Goal: Task Accomplishment & Management: Complete application form

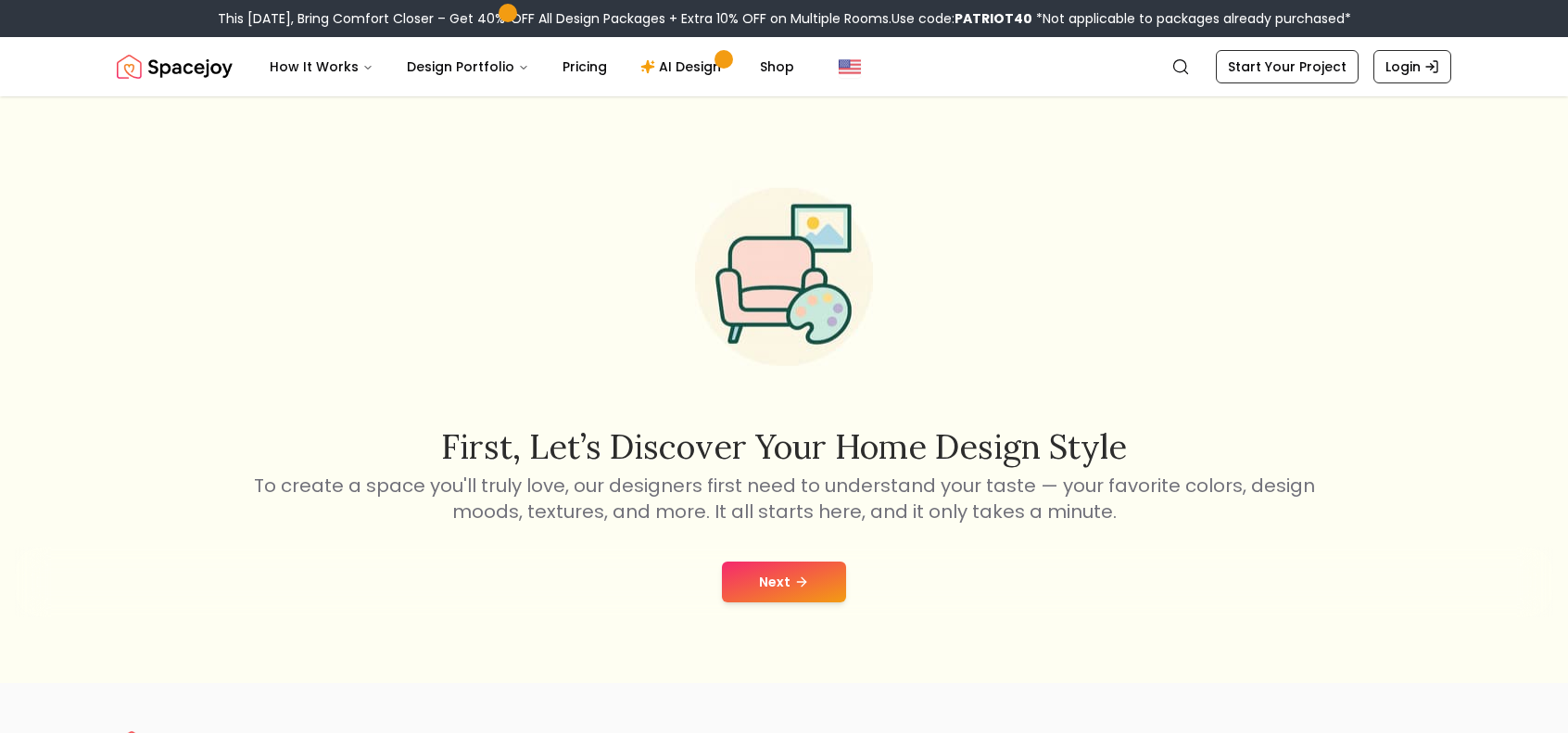
click at [769, 586] on button "Next" at bounding box center [784, 581] width 124 height 40
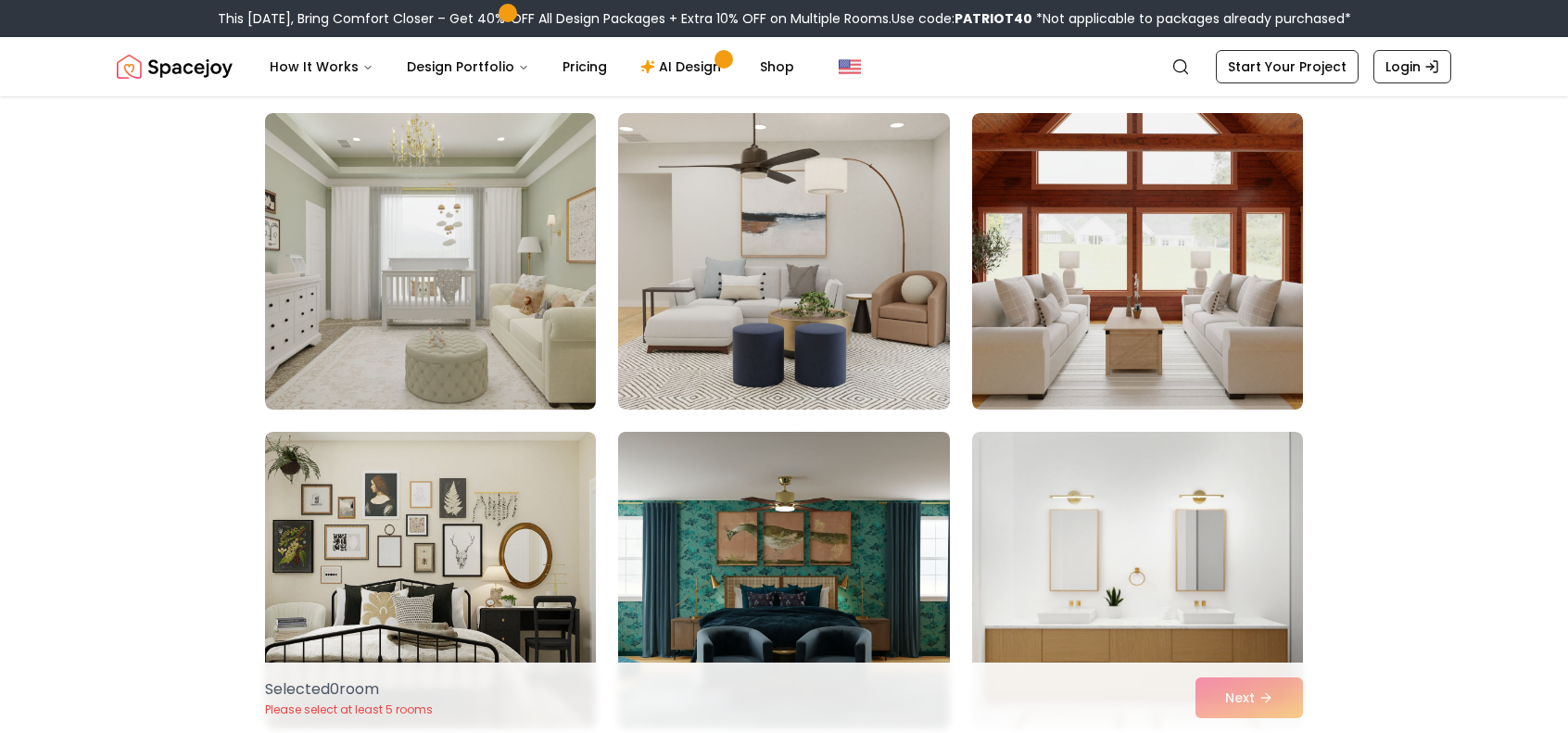
scroll to position [464, 0]
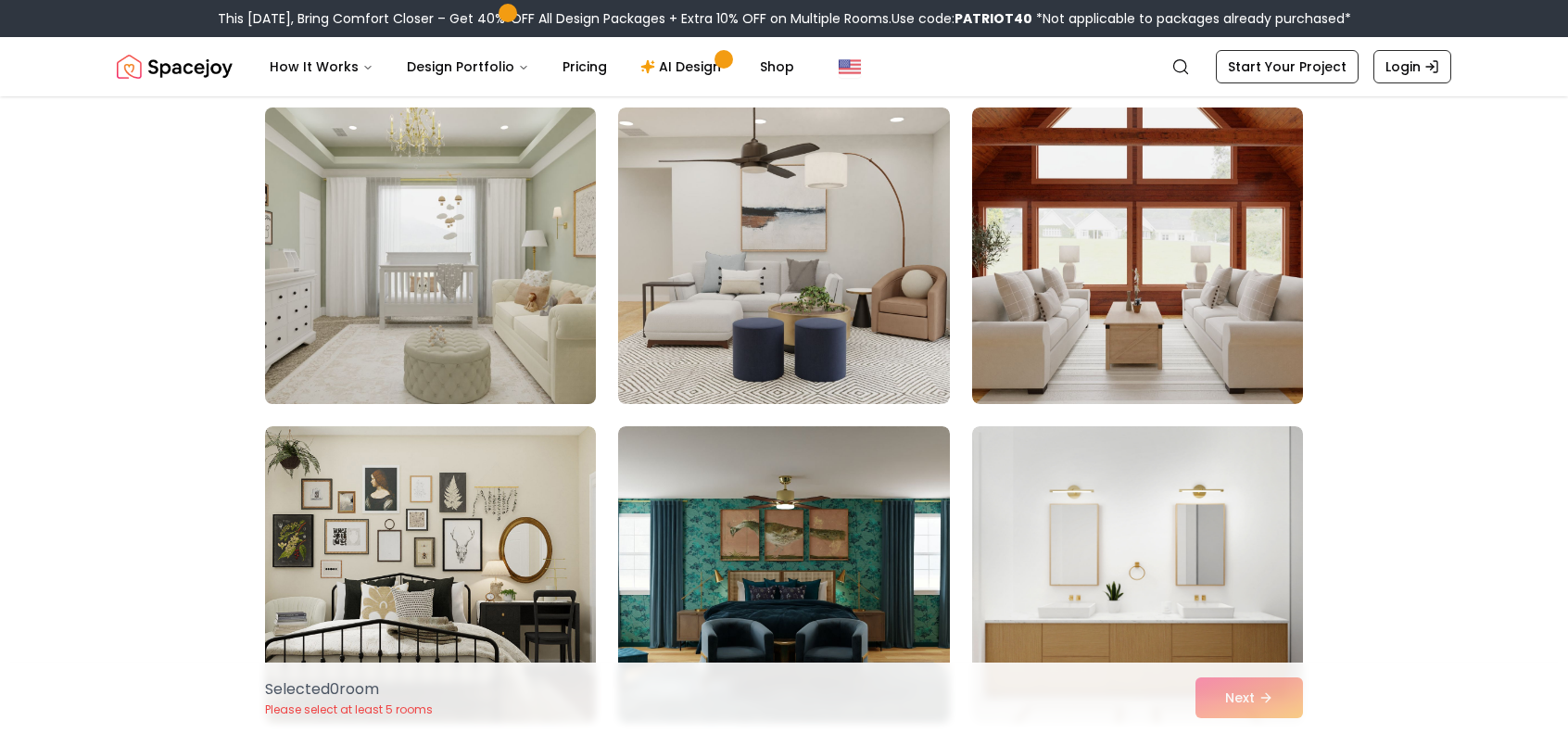
click at [534, 318] on img at bounding box center [431, 256] width 347 height 312
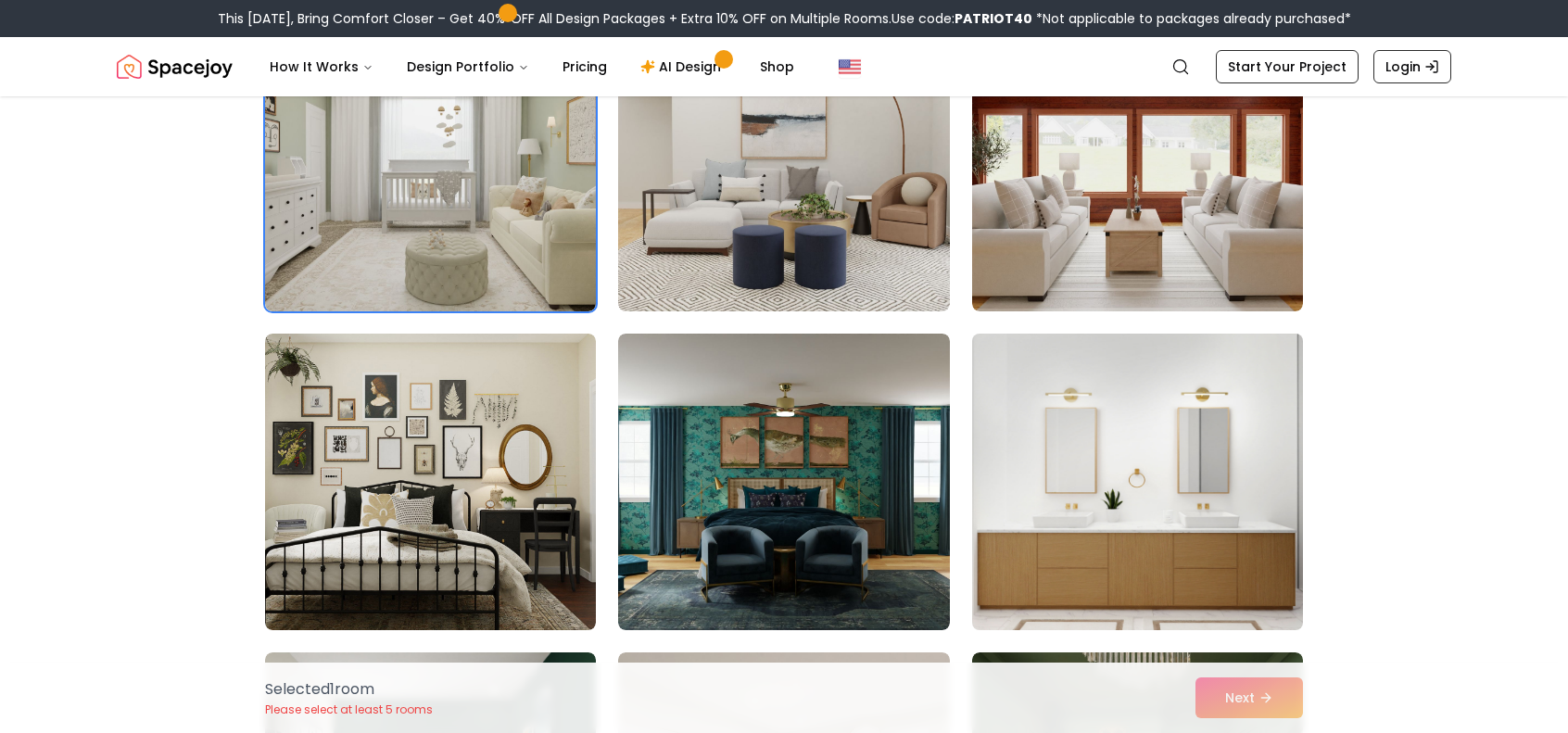
click at [1134, 465] on img at bounding box center [1137, 482] width 347 height 312
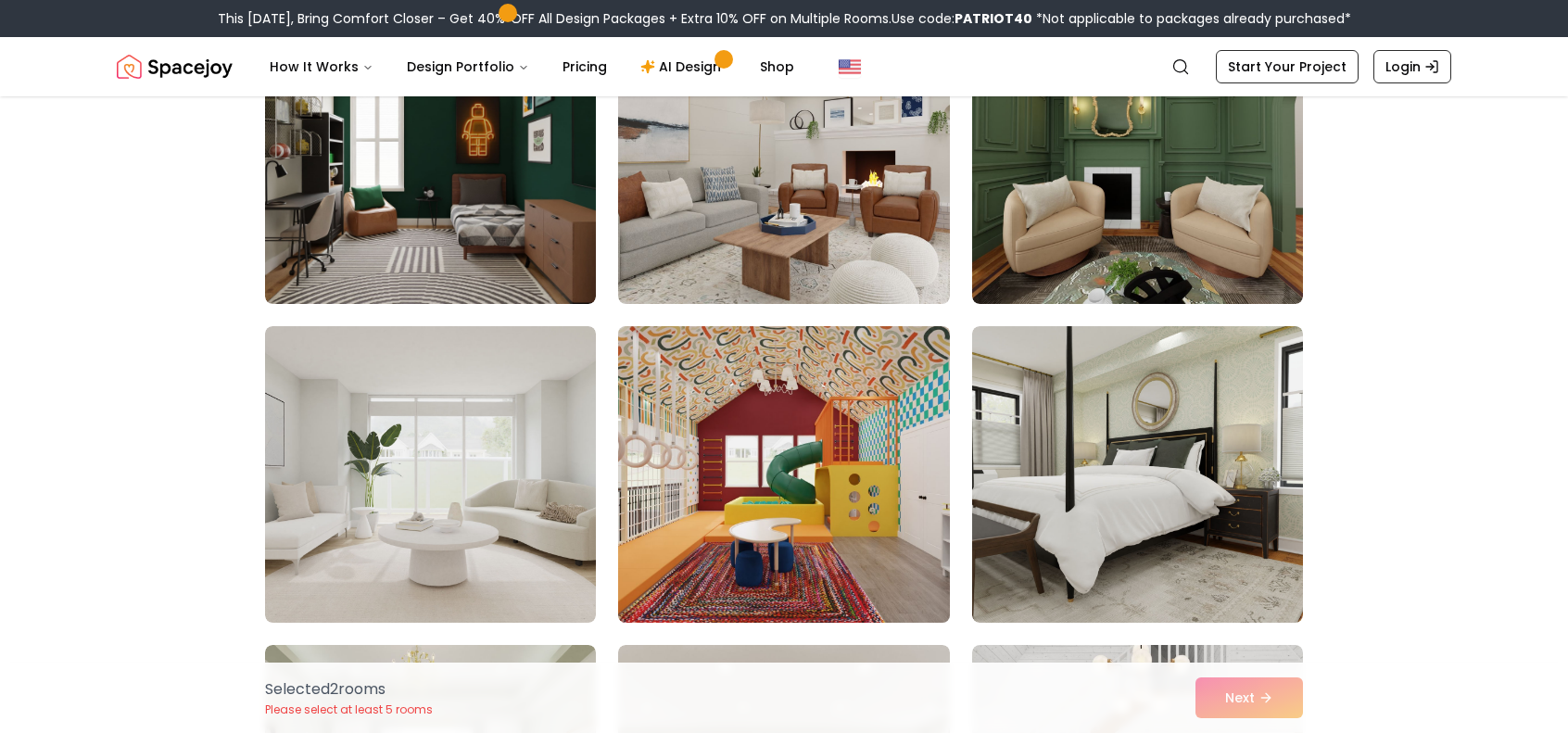
scroll to position [1205, 0]
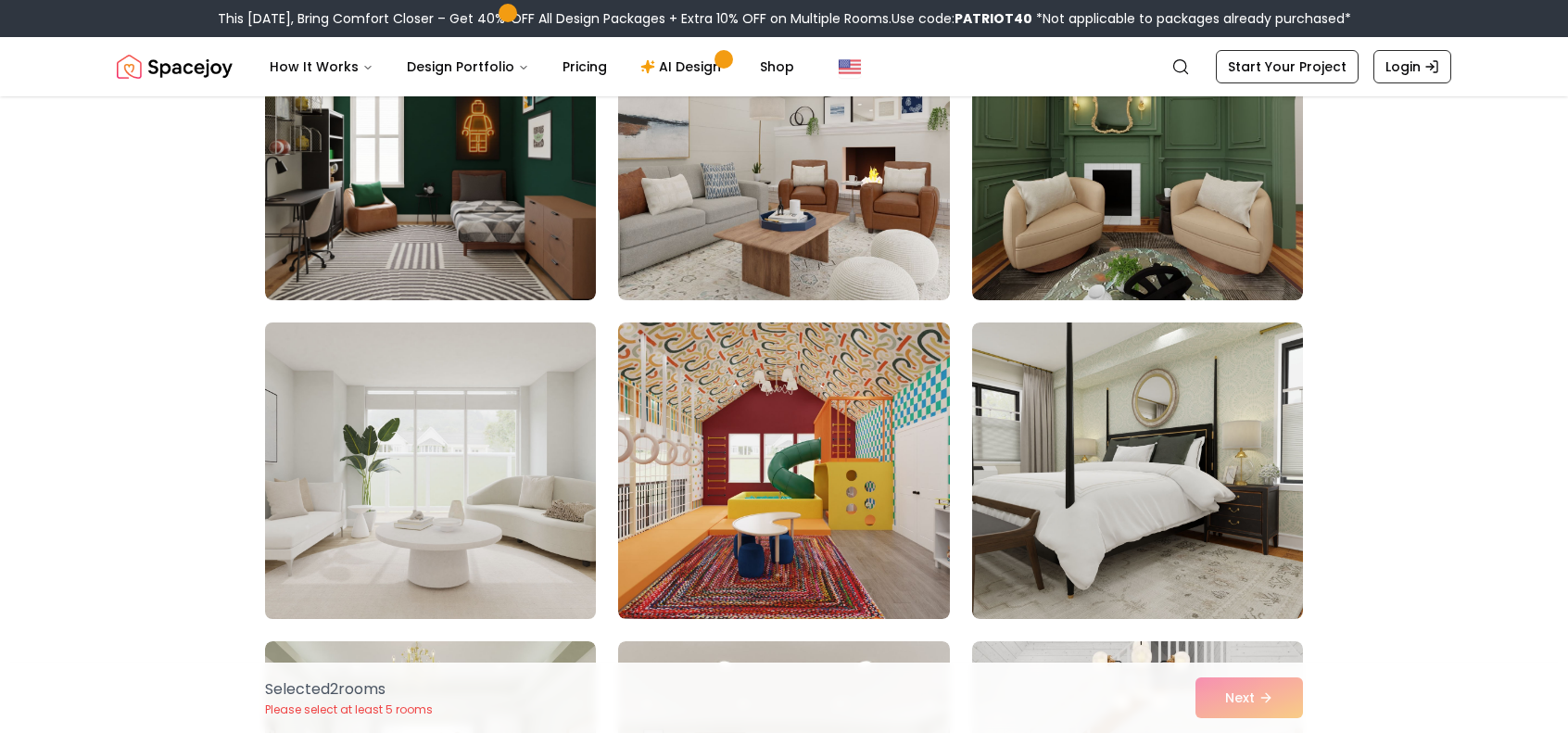
click at [464, 474] on img at bounding box center [431, 471] width 347 height 312
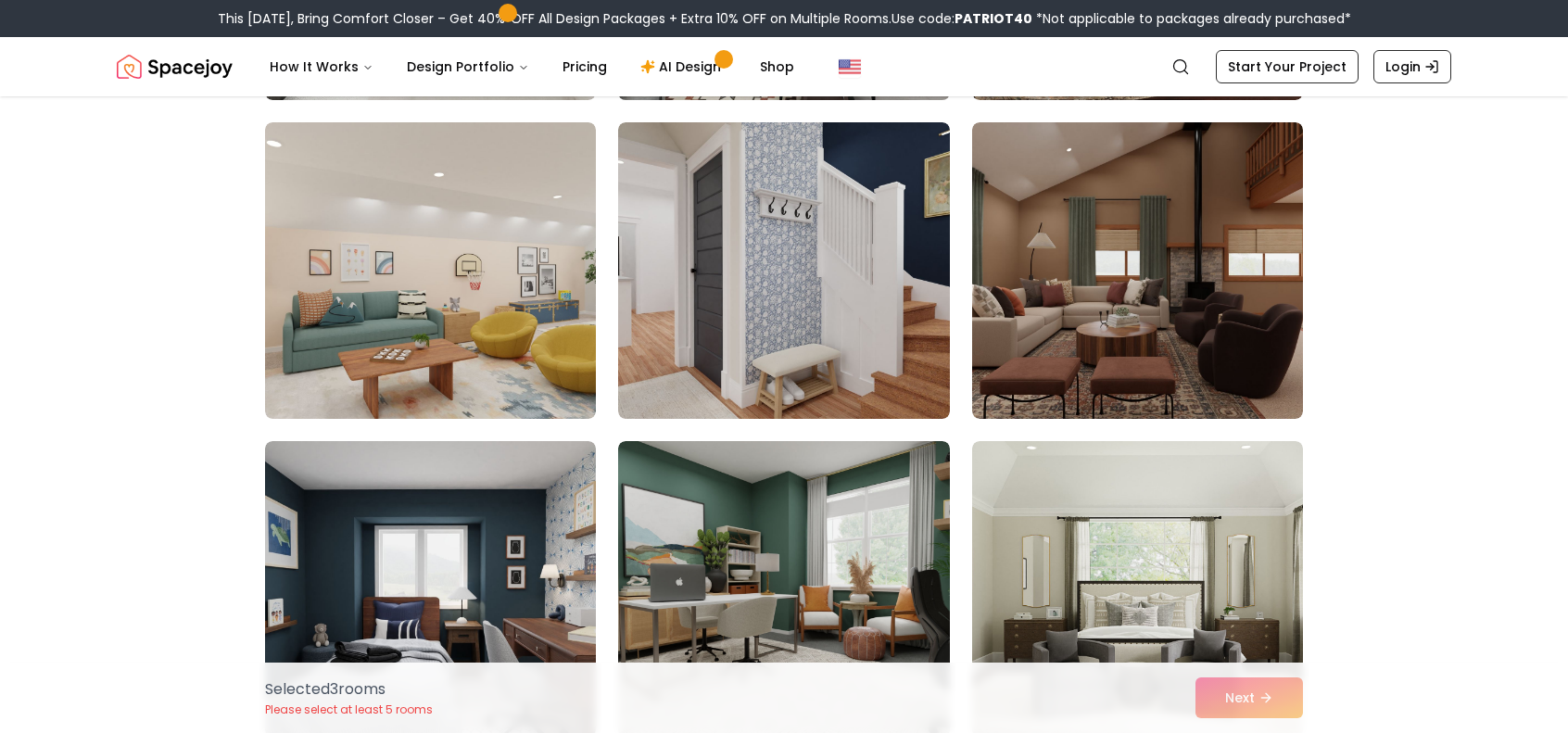
scroll to position [2688, 0]
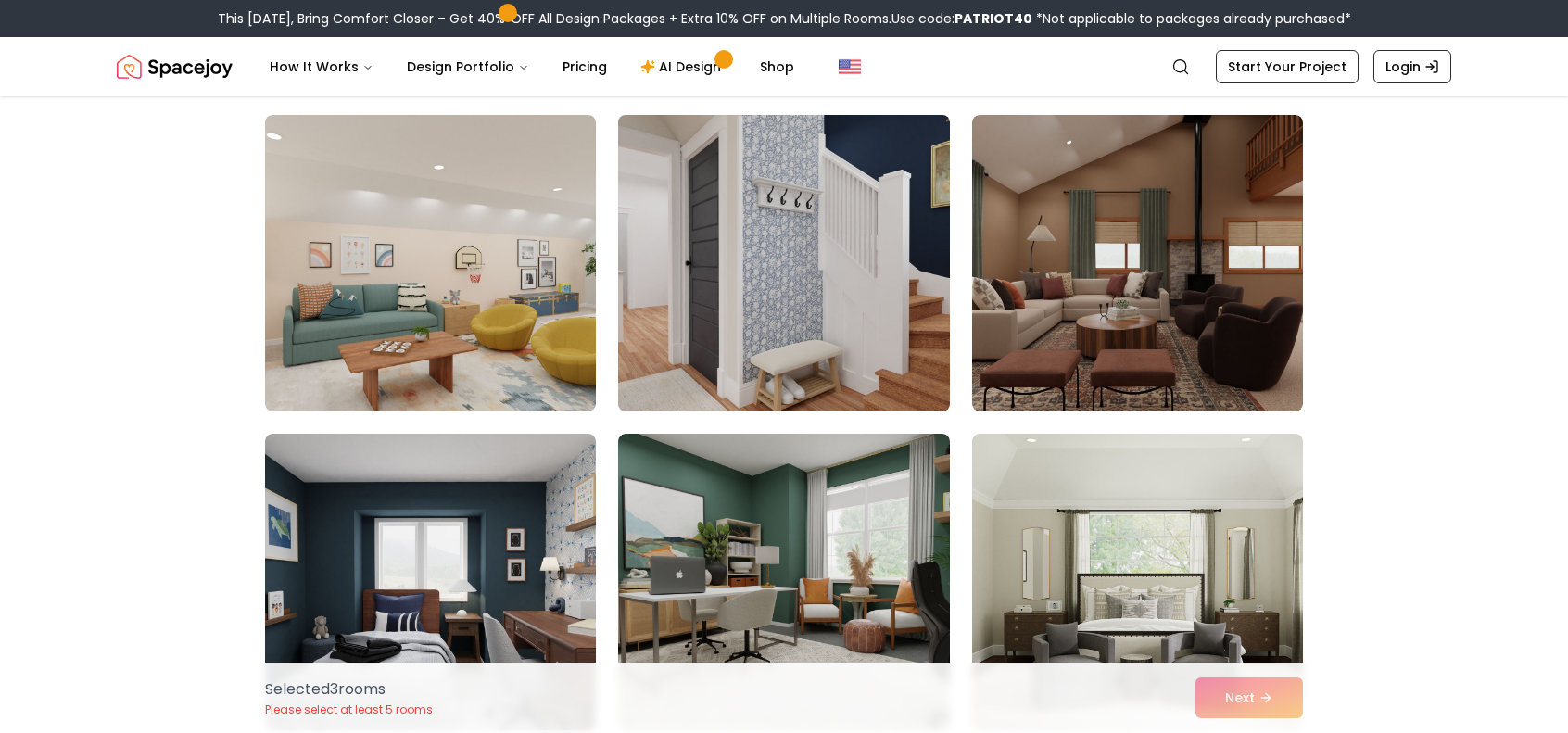
click at [836, 223] on img at bounding box center [784, 264] width 347 height 312
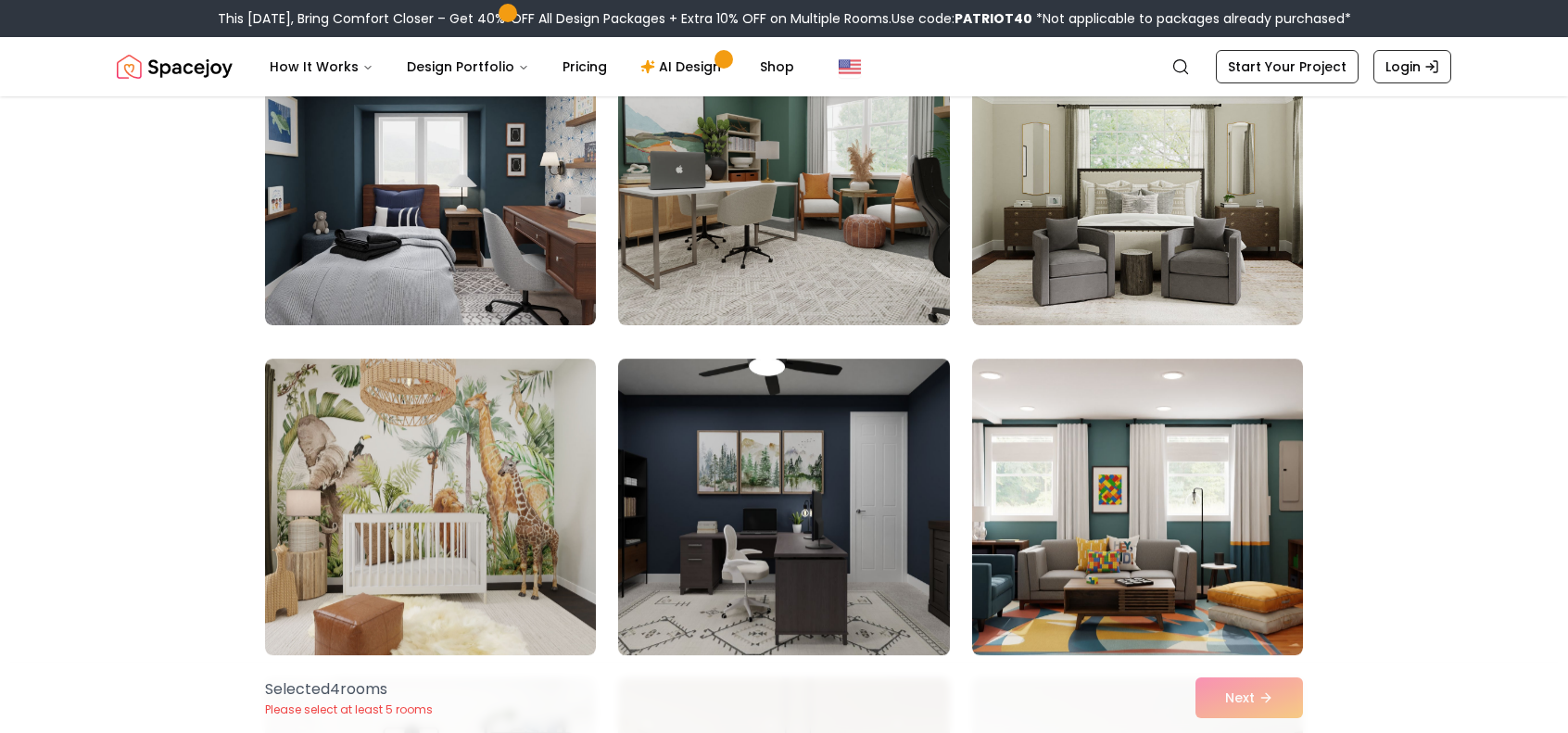
scroll to position [3152, 0]
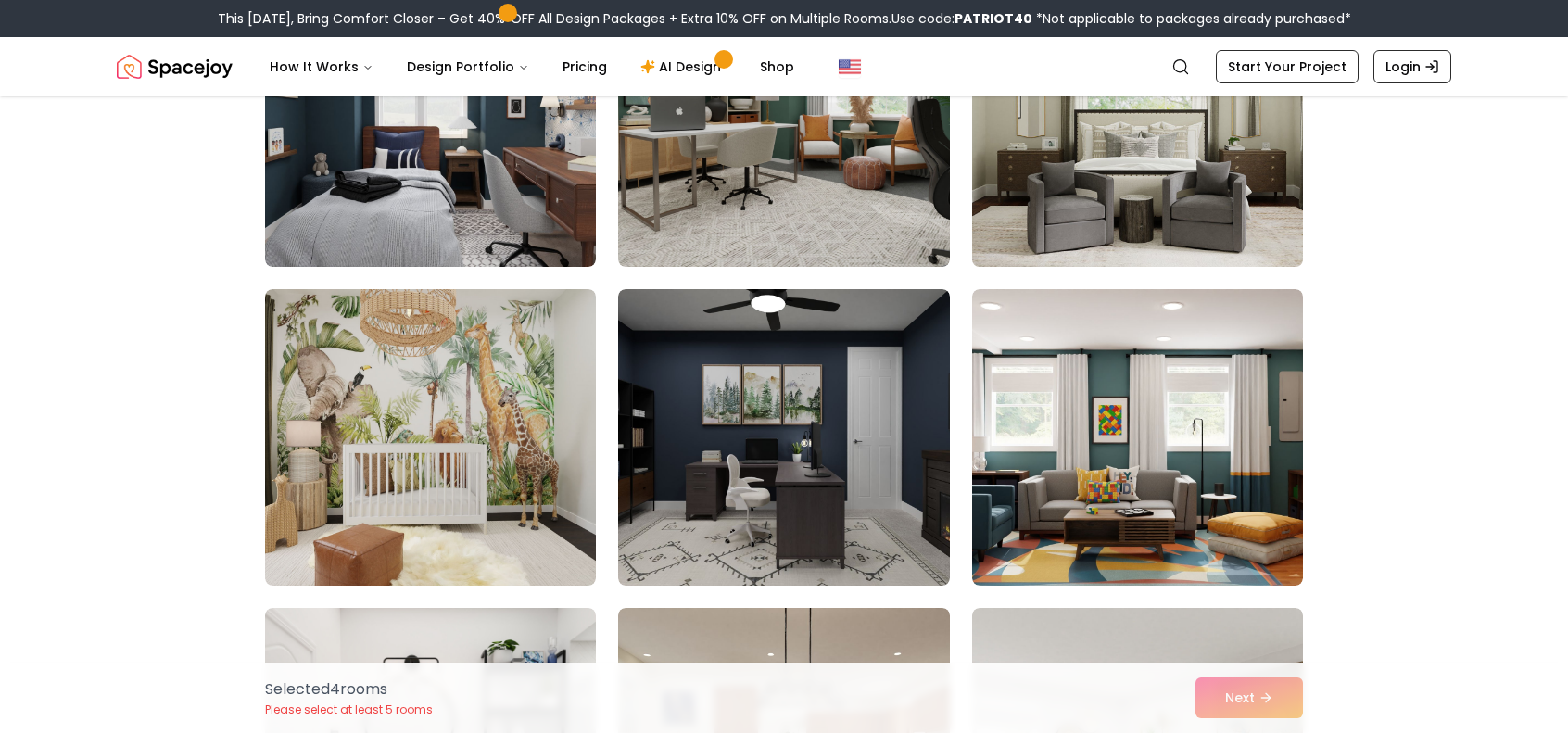
click at [1165, 233] on img at bounding box center [1137, 118] width 347 height 312
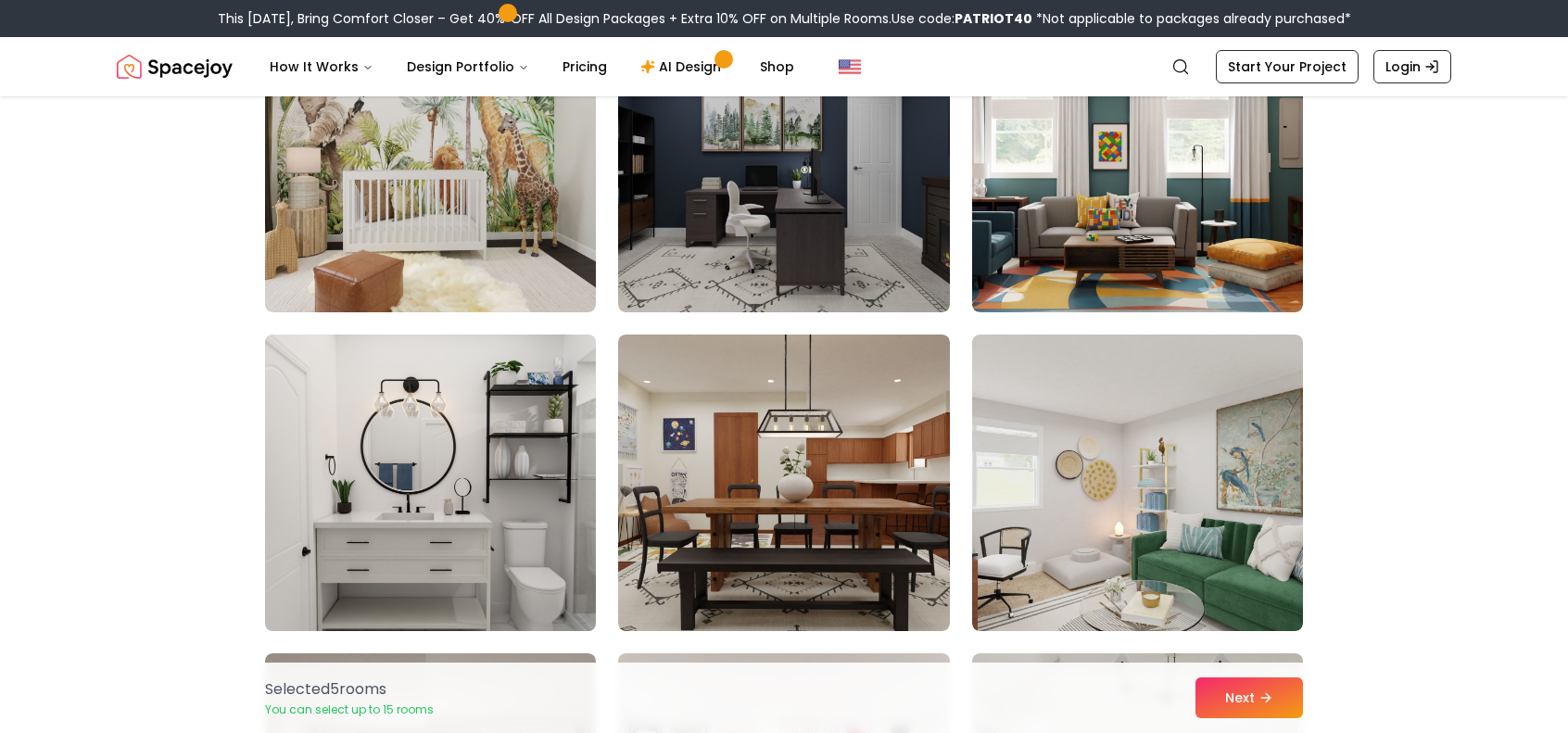
scroll to position [3429, 0]
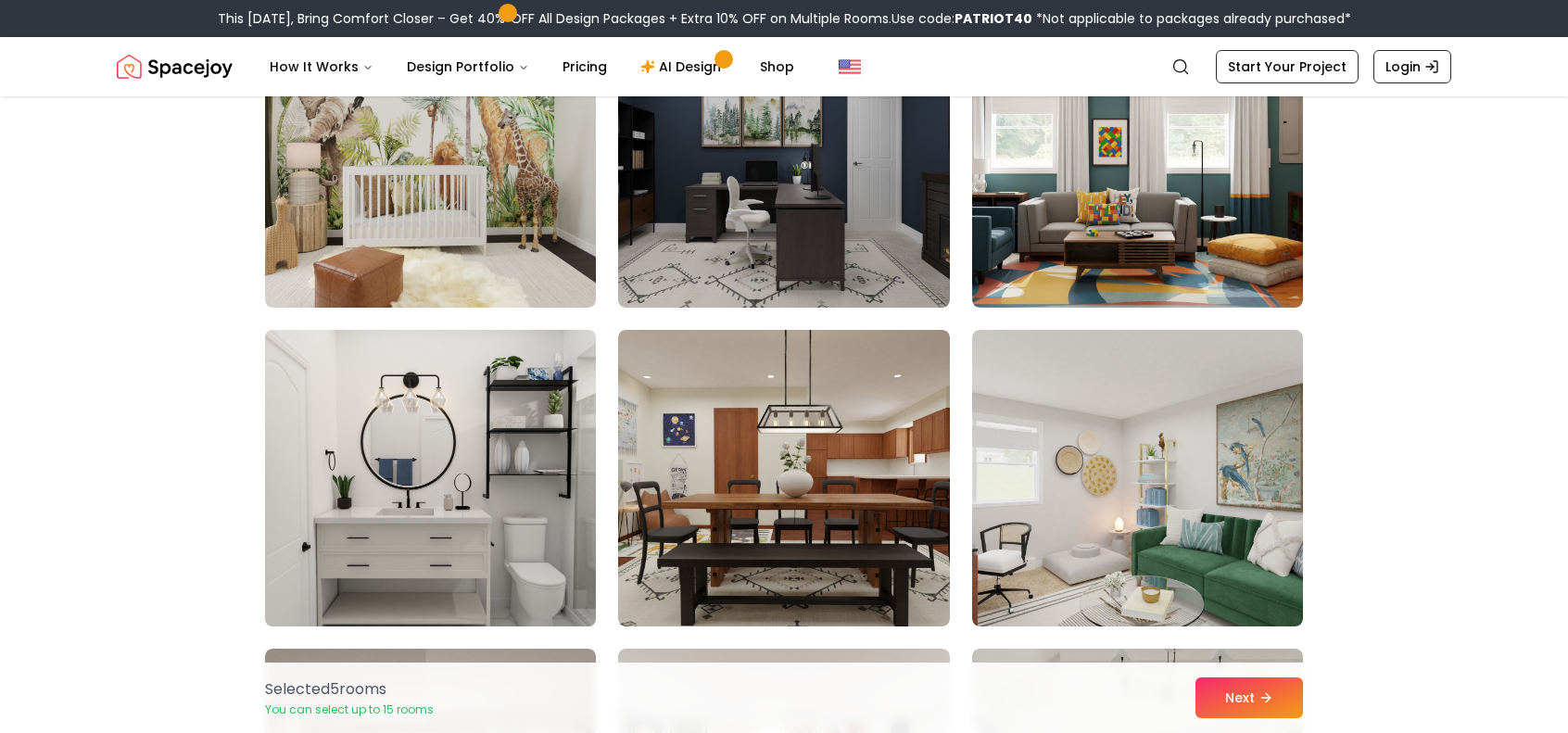
click at [481, 448] on img at bounding box center [431, 479] width 347 height 312
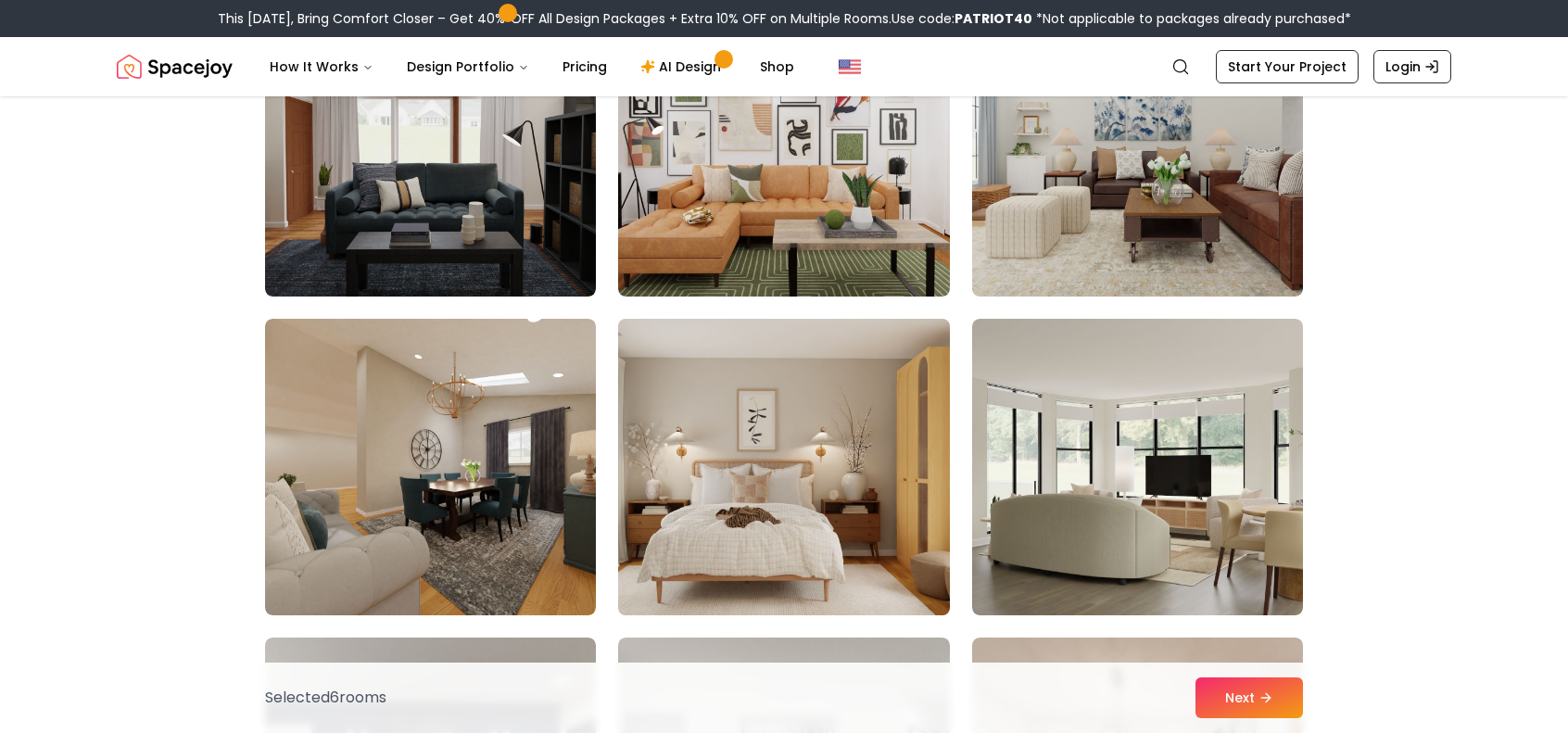
click at [906, 434] on img at bounding box center [784, 467] width 347 height 312
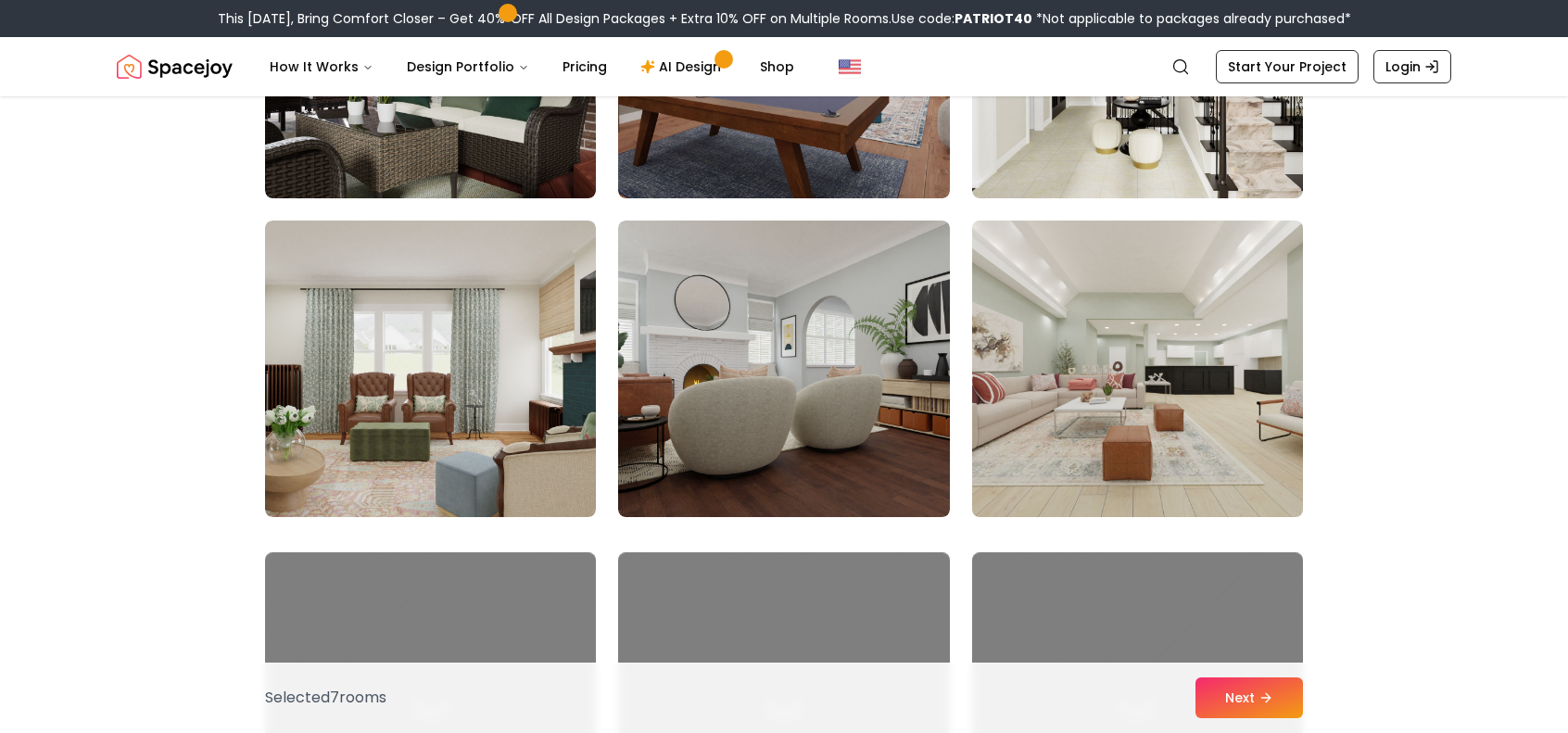
scroll to position [6117, 0]
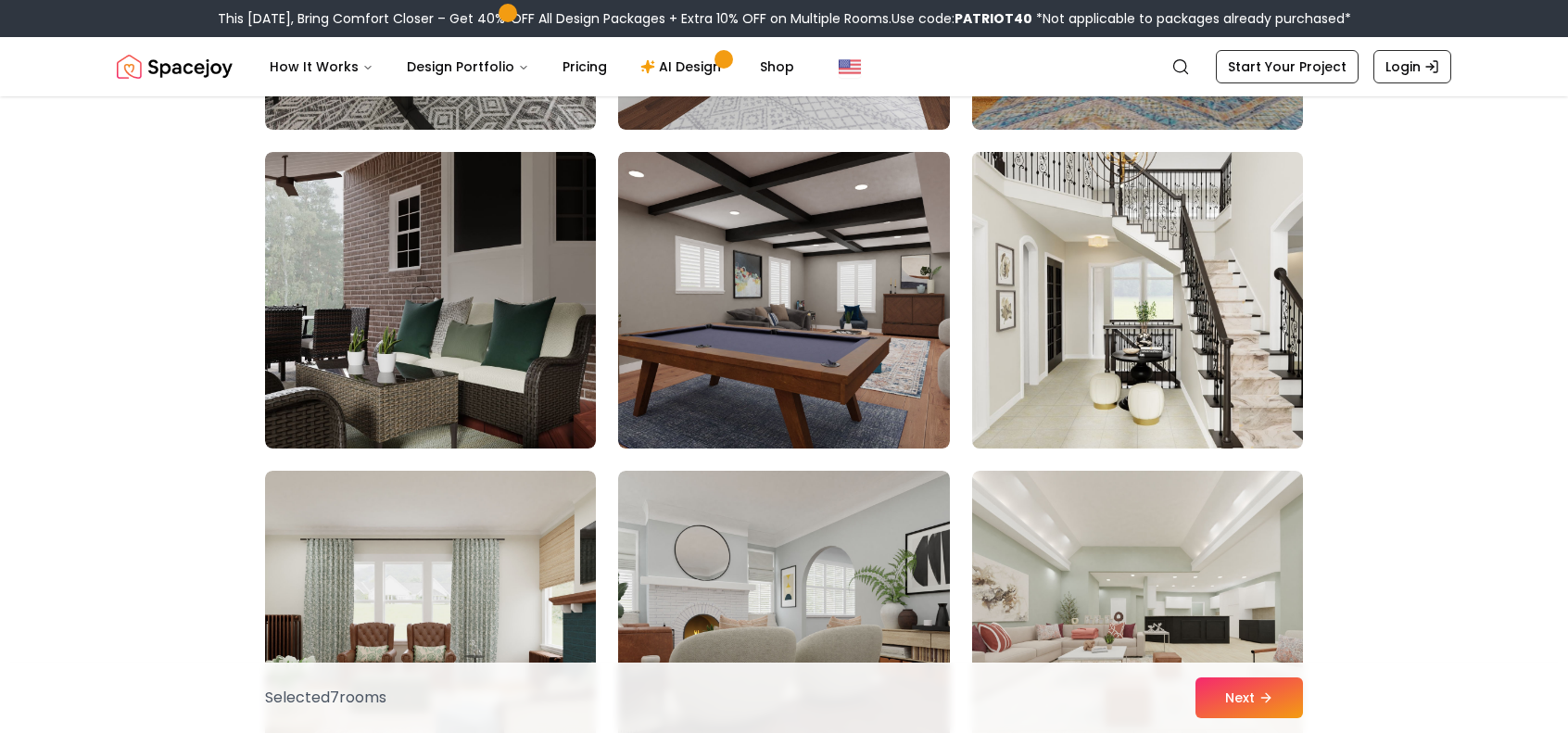
click at [1108, 351] on img at bounding box center [1137, 300] width 347 height 312
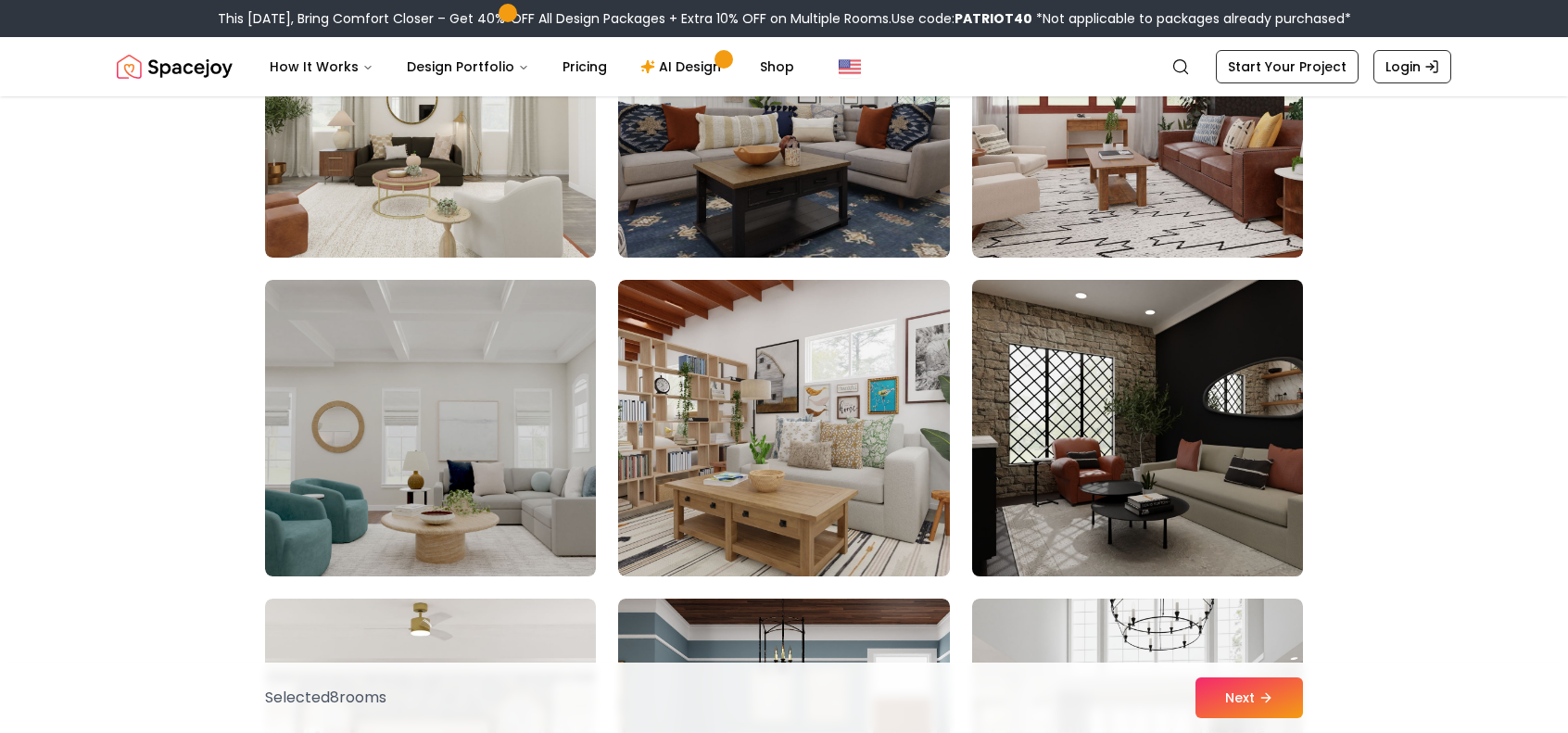
scroll to position [7044, 0]
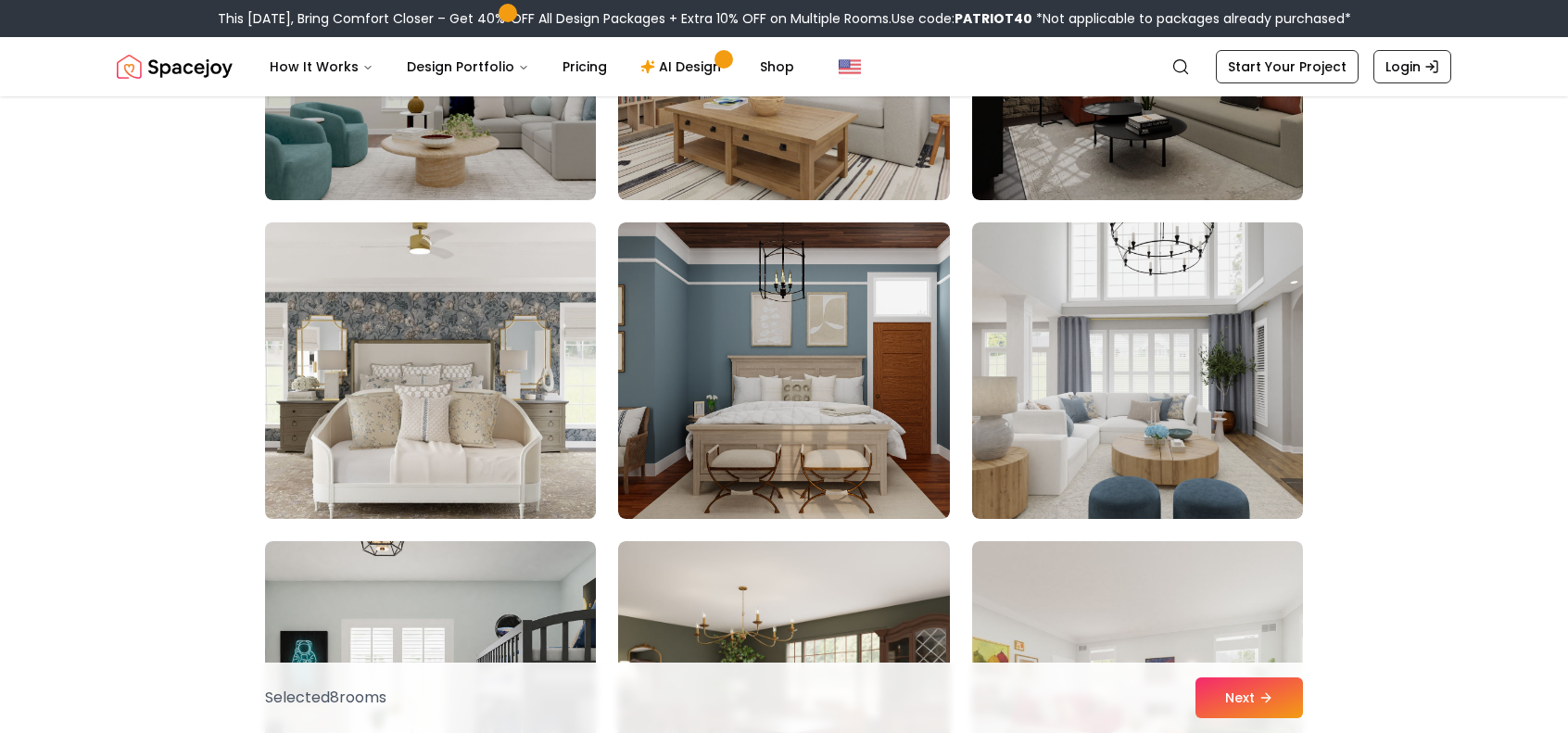
click at [414, 454] on img at bounding box center [431, 371] width 347 height 312
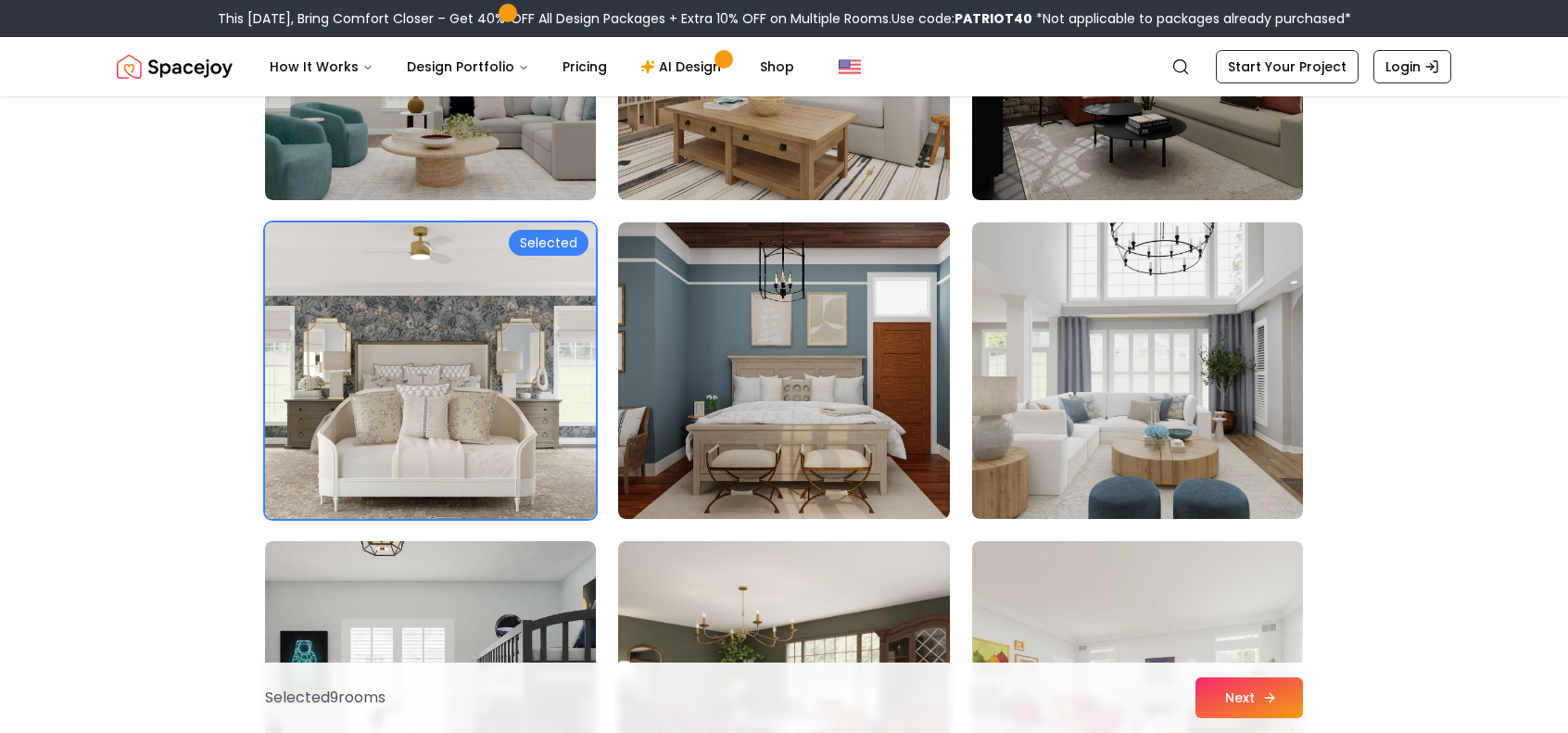
click at [1262, 693] on icon at bounding box center [1270, 698] width 15 height 15
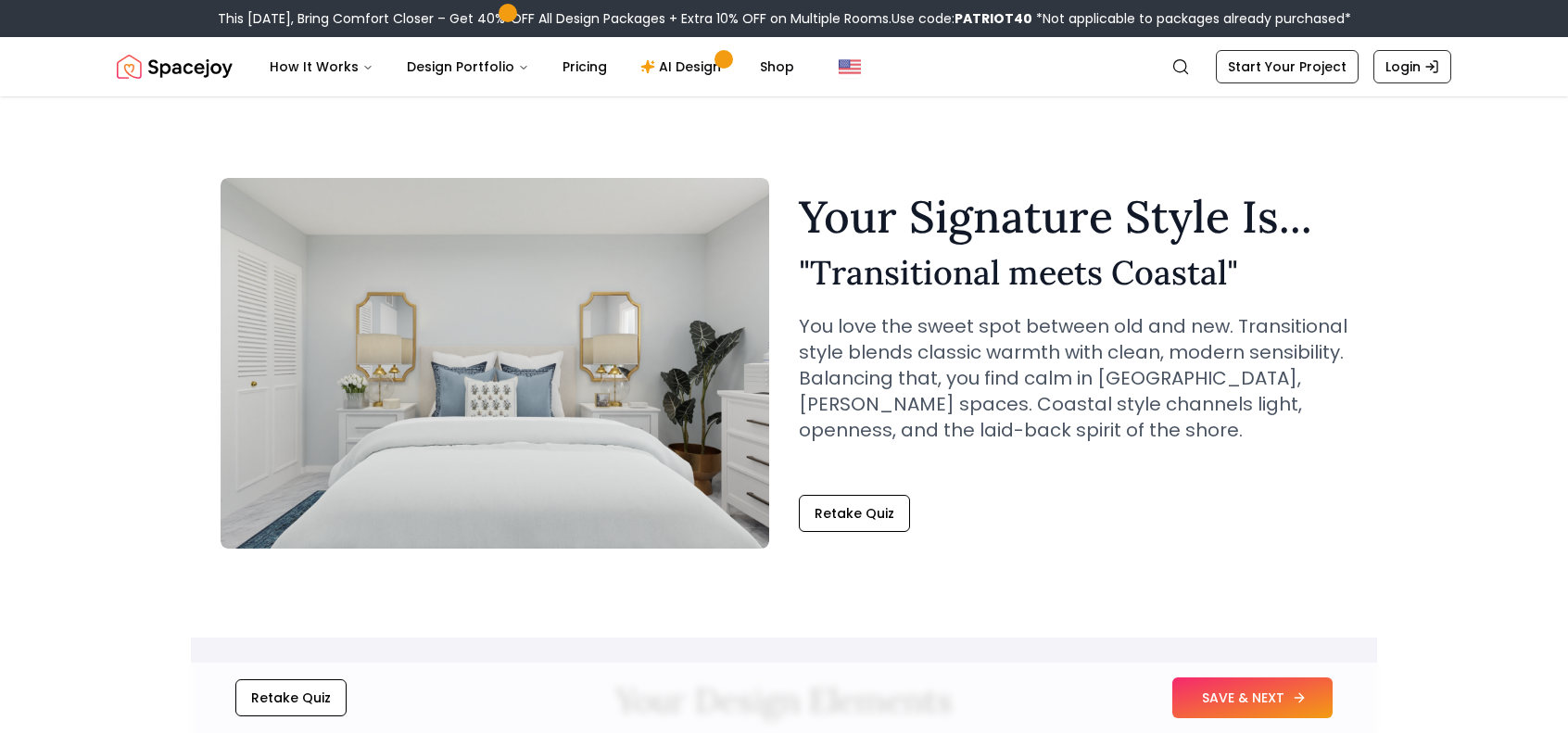
click at [1203, 695] on button "SAVE & NEXT" at bounding box center [1252, 697] width 160 height 40
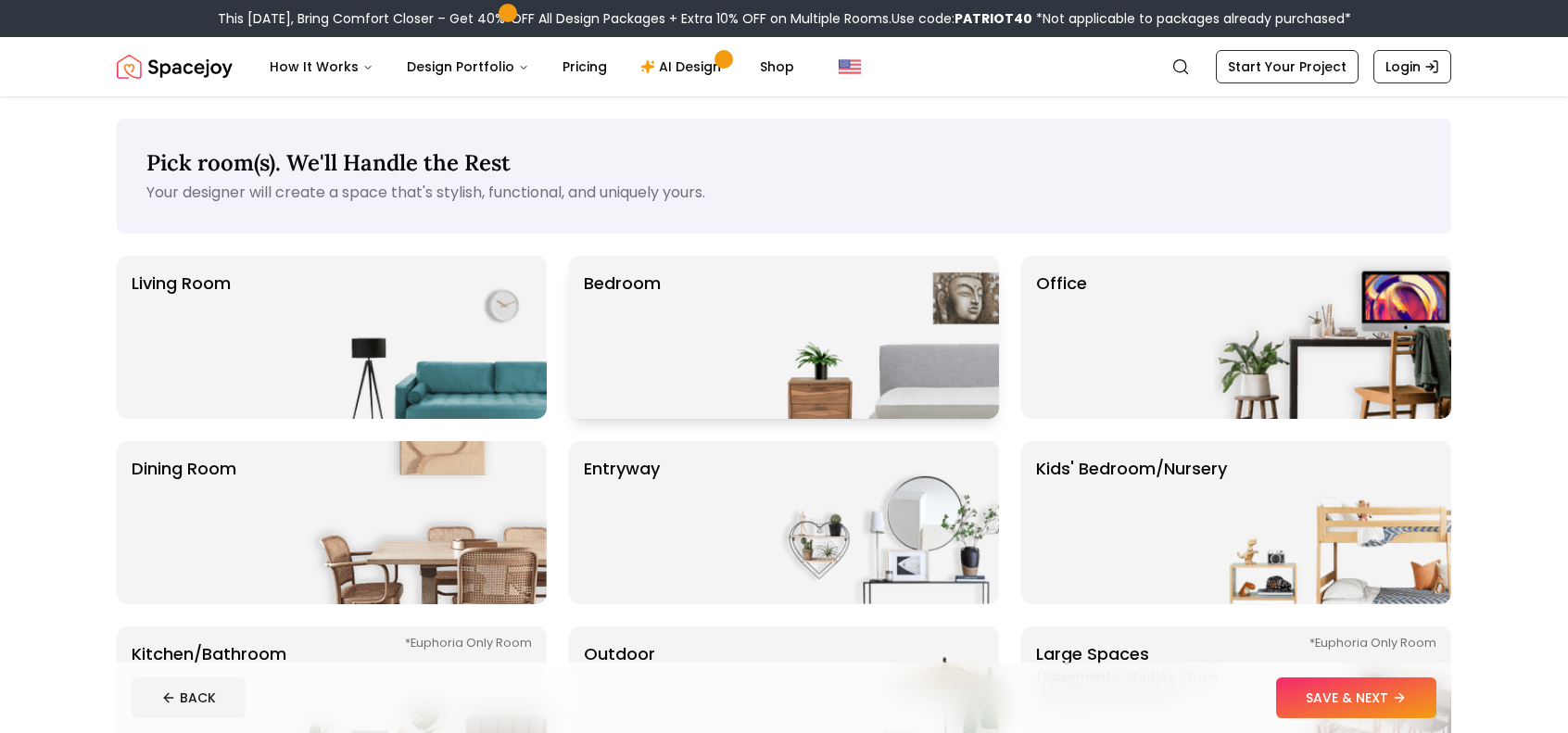
click at [711, 332] on div "Bedroom" at bounding box center [784, 338] width 430 height 163
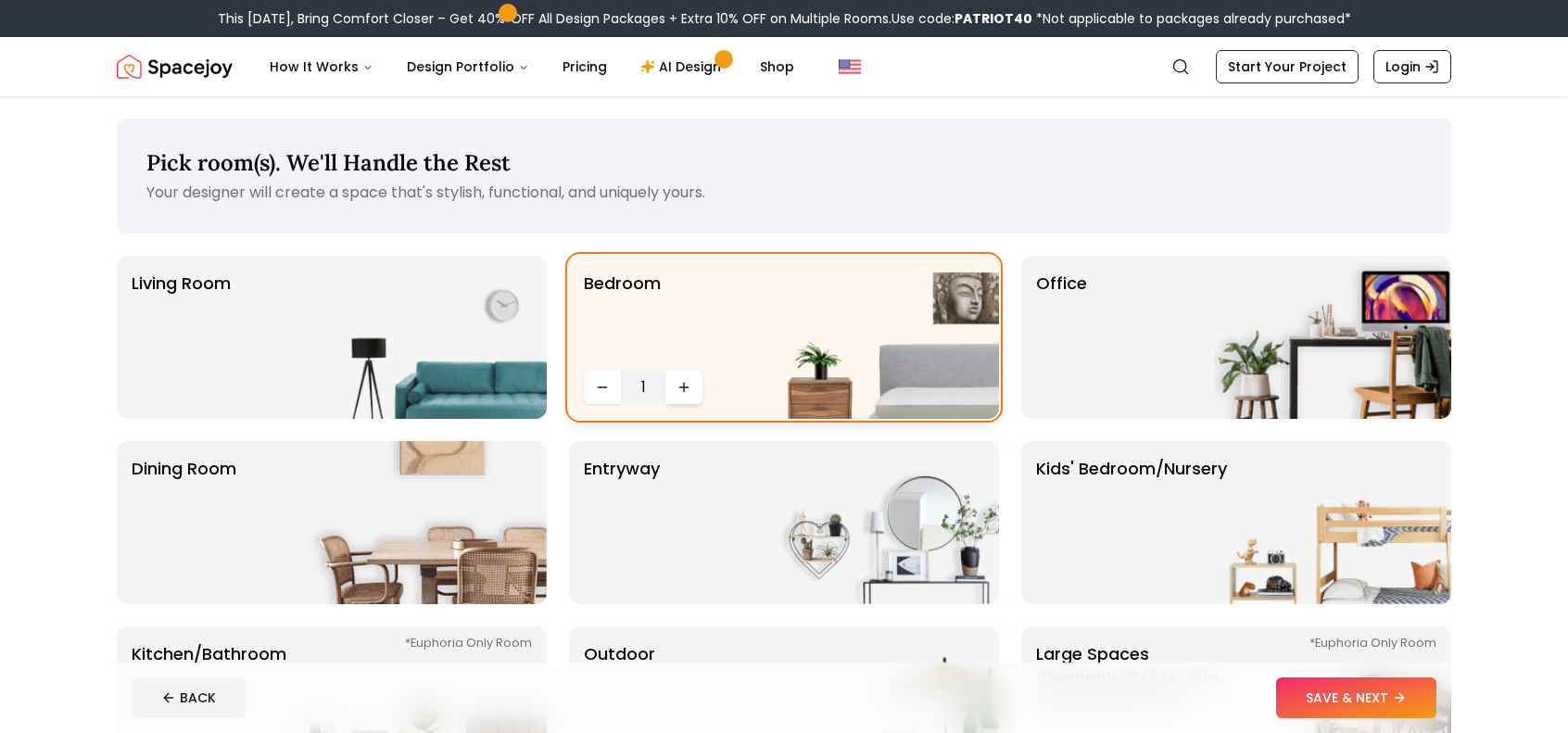
click at [690, 384] on icon "Increase quantity" at bounding box center [684, 388] width 15 height 15
click at [690, 383] on icon "Increase quantity" at bounding box center [684, 388] width 15 height 15
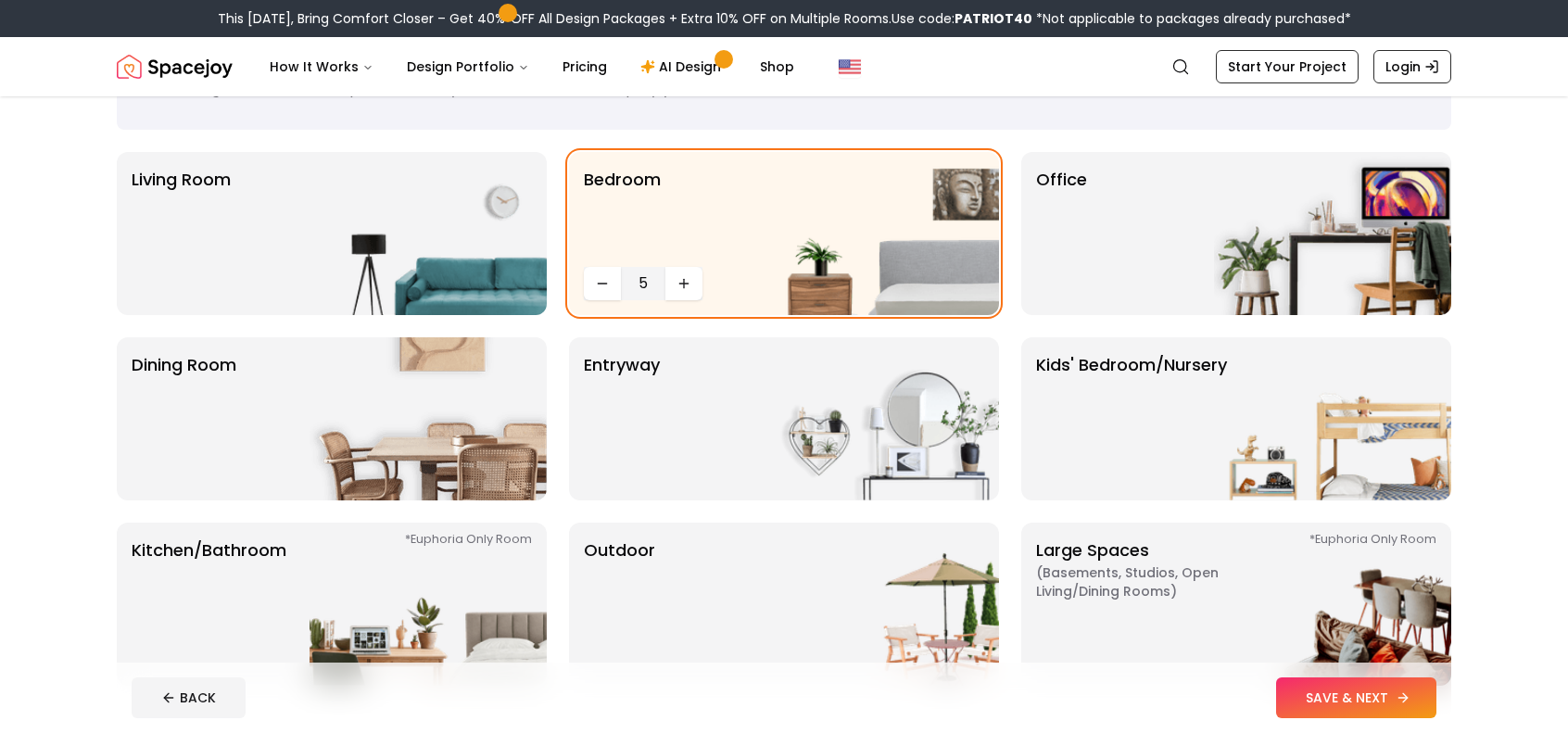
scroll to position [93, 0]
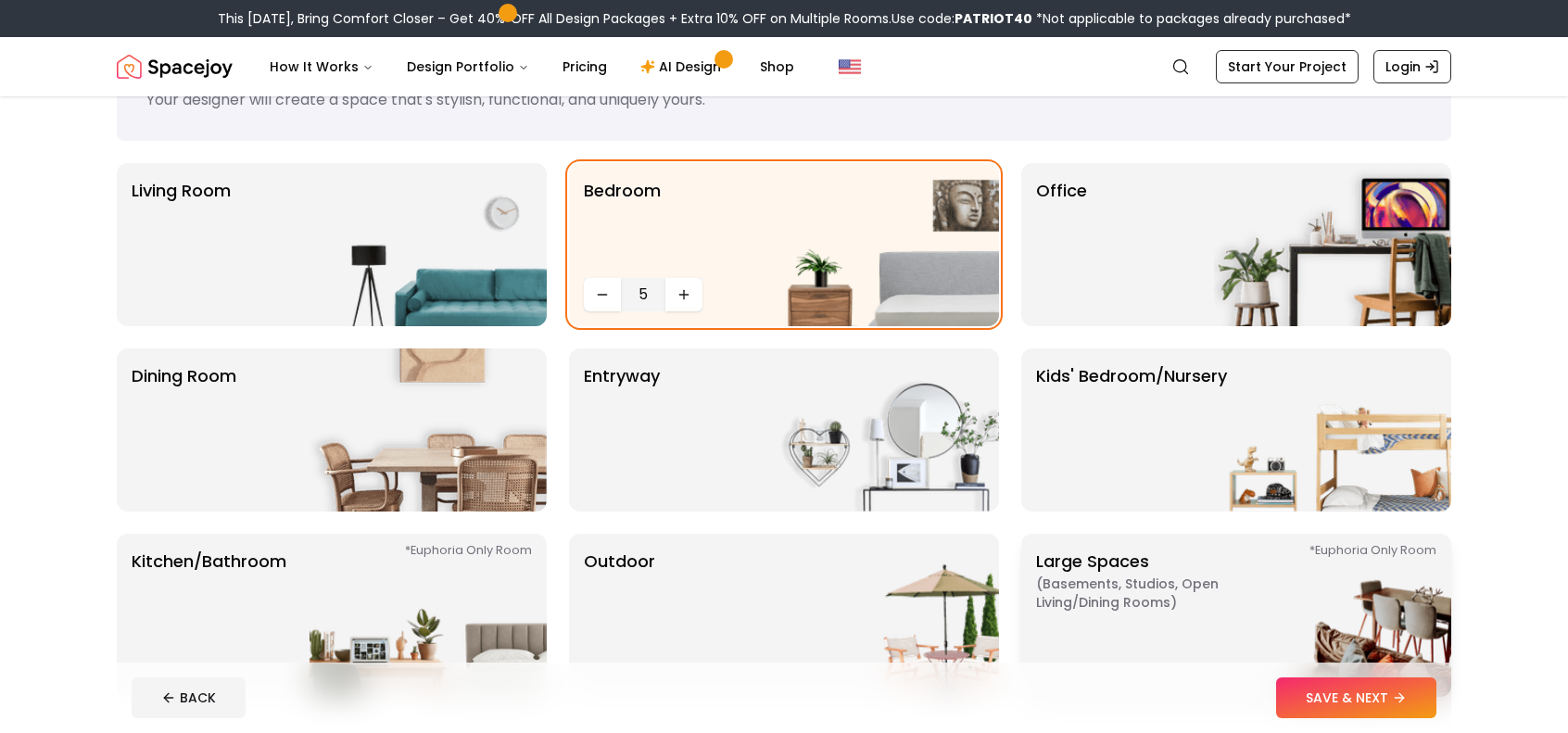
click at [1378, 659] on img at bounding box center [1332, 616] width 237 height 163
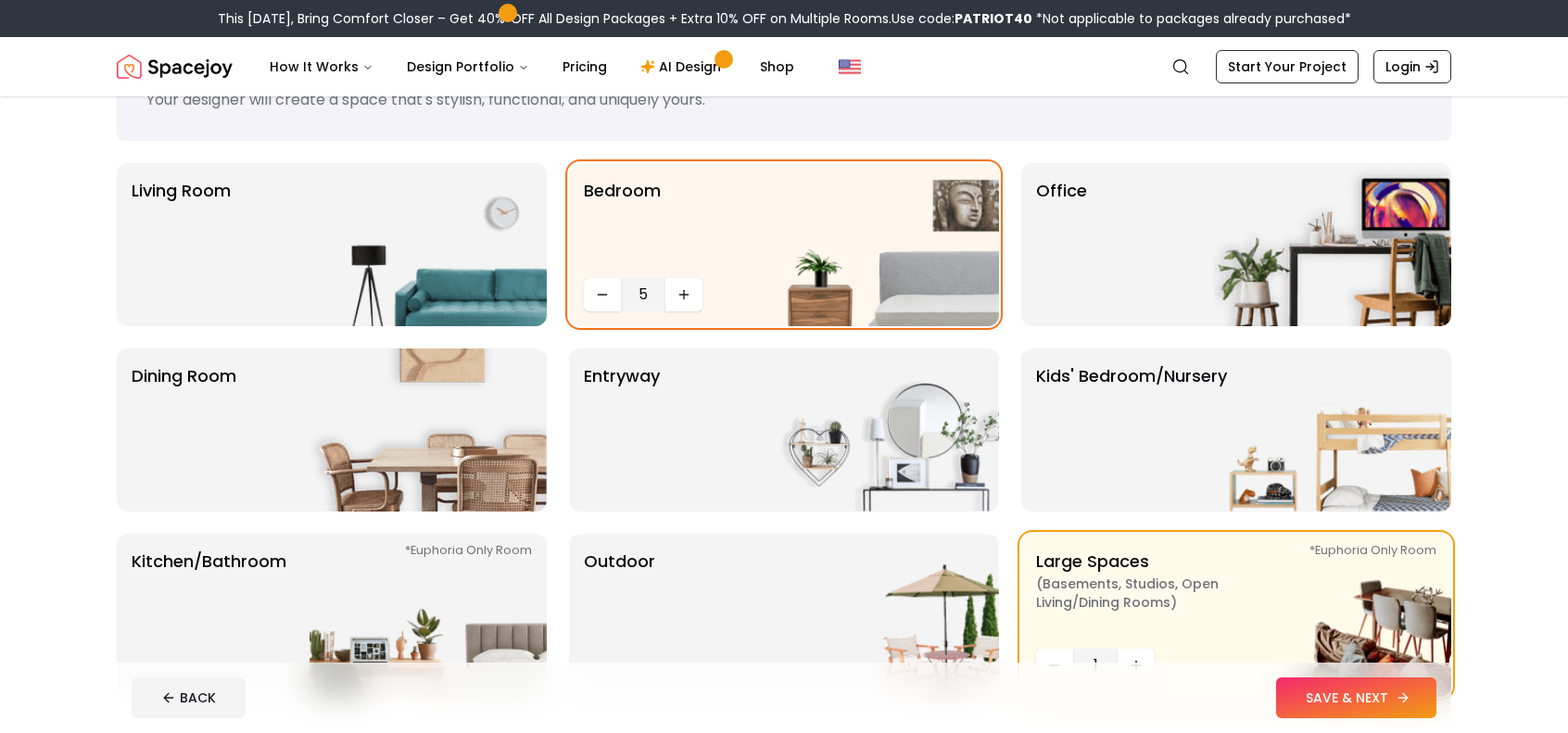
click at [1370, 689] on button "SAVE & NEXT" at bounding box center [1356, 697] width 160 height 40
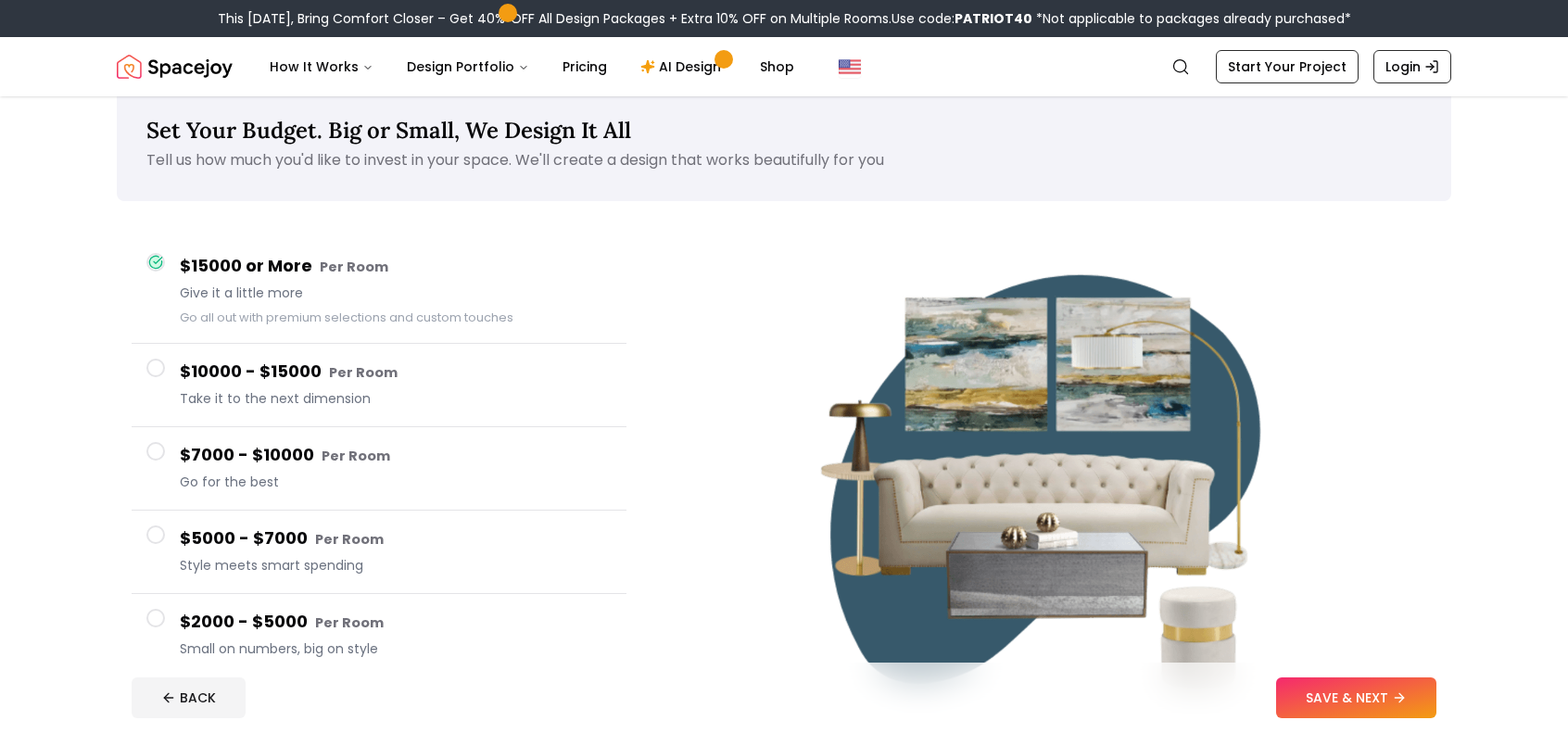
scroll to position [93, 0]
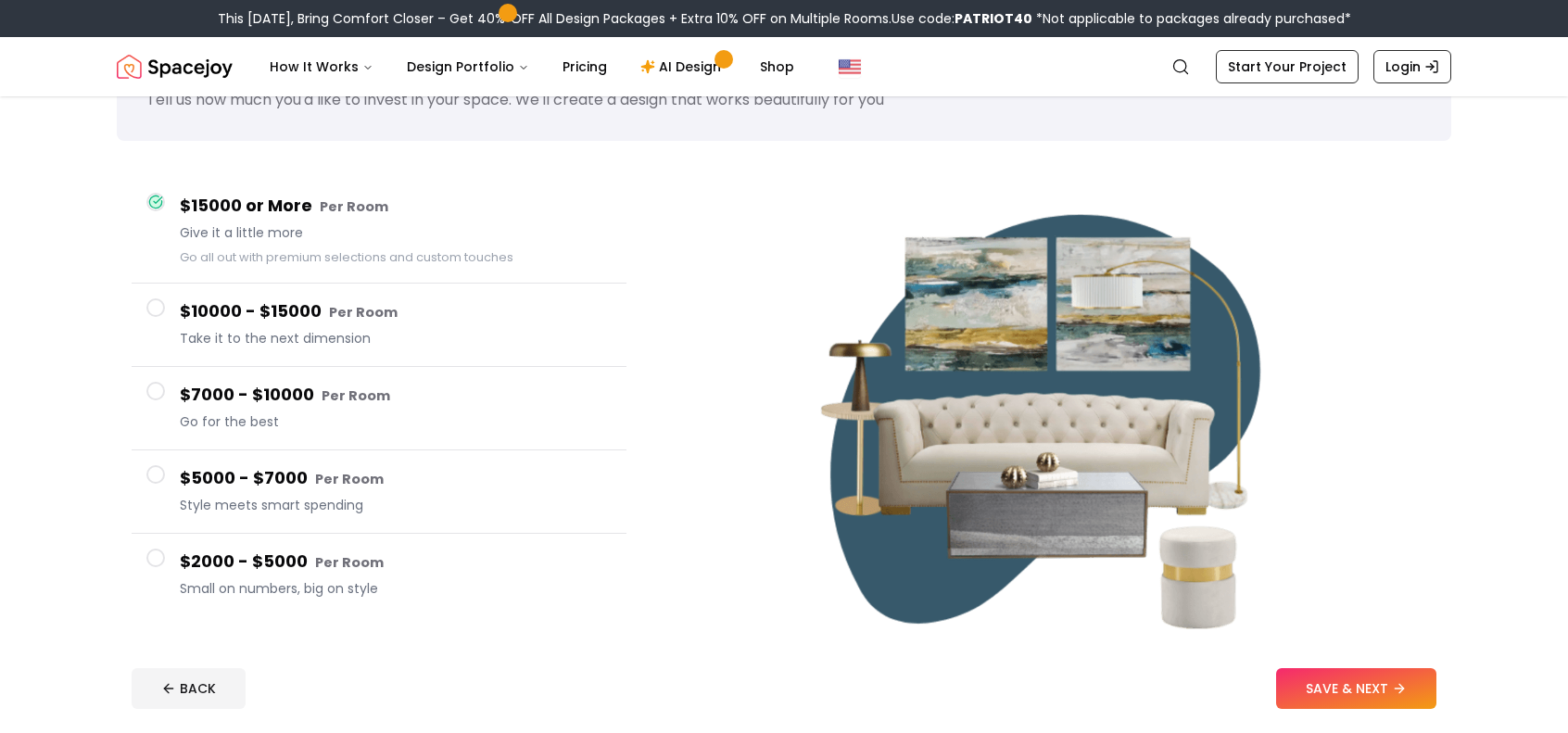
click at [1376, 693] on button "SAVE & NEXT" at bounding box center [1356, 688] width 160 height 40
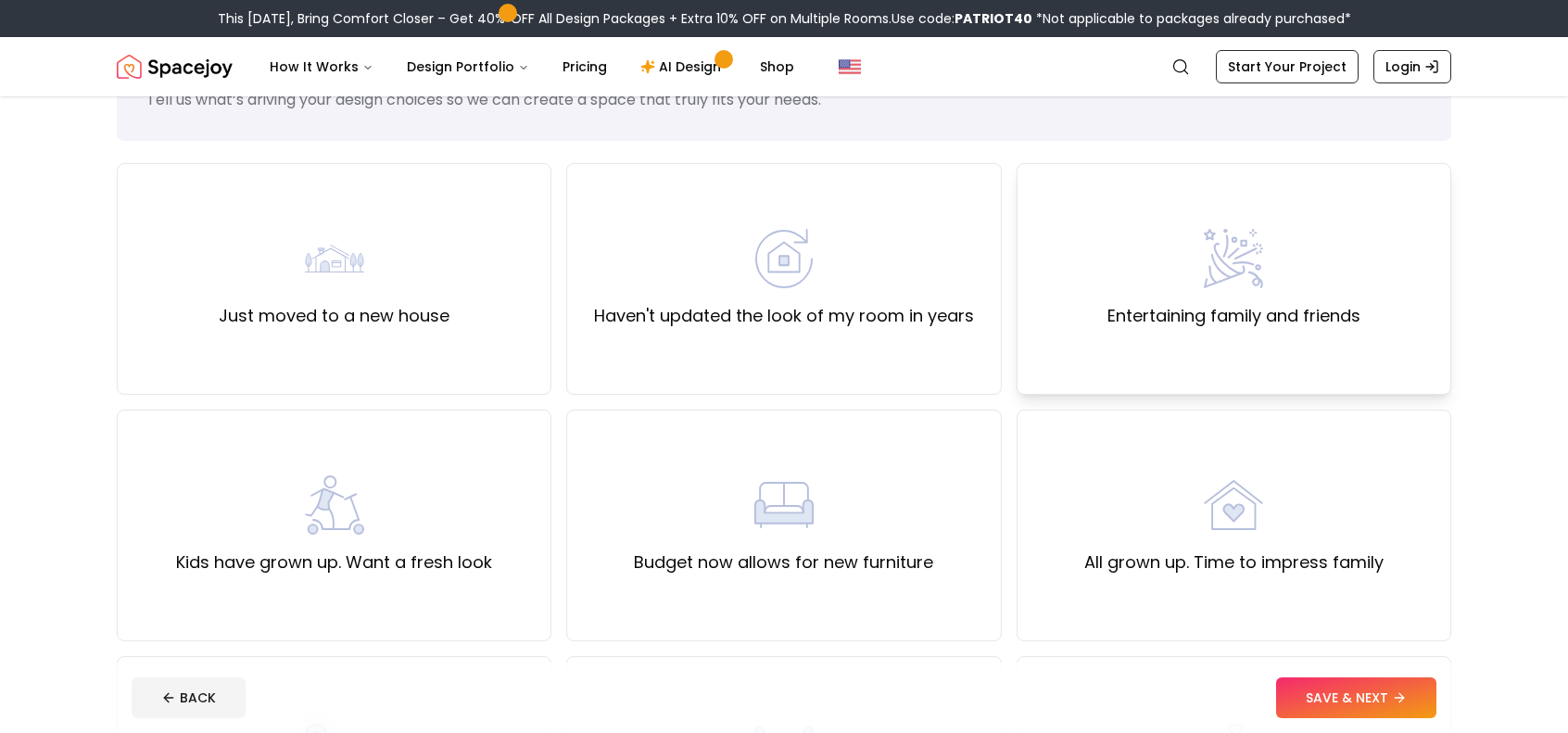
click at [1307, 342] on div "Entertaining family and friends" at bounding box center [1233, 279] width 434 height 232
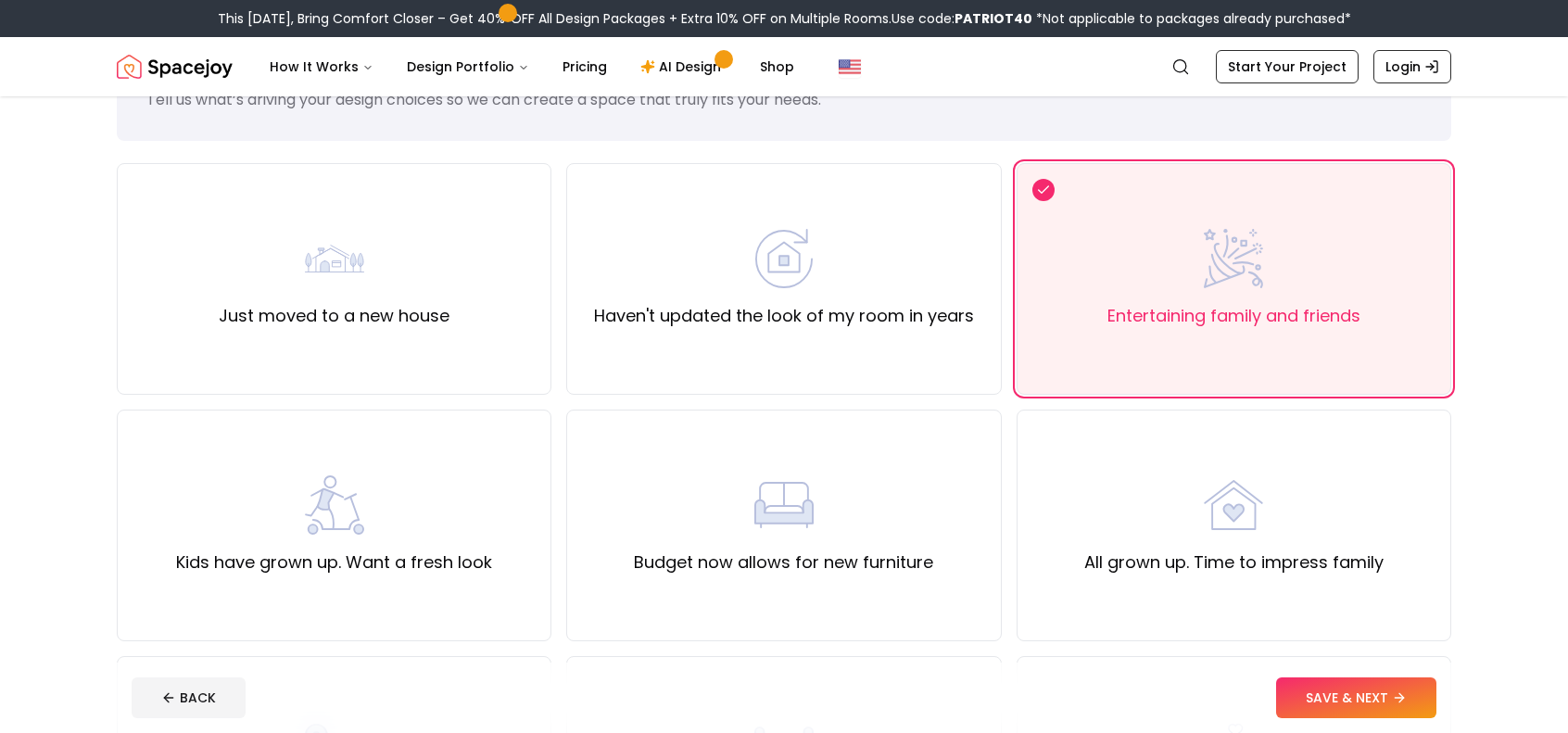
drag, startPoint x: 1363, startPoint y: 691, endPoint x: 1344, endPoint y: 716, distance: 31.4
click at [1344, 717] on button "SAVE & NEXT" at bounding box center [1356, 697] width 160 height 40
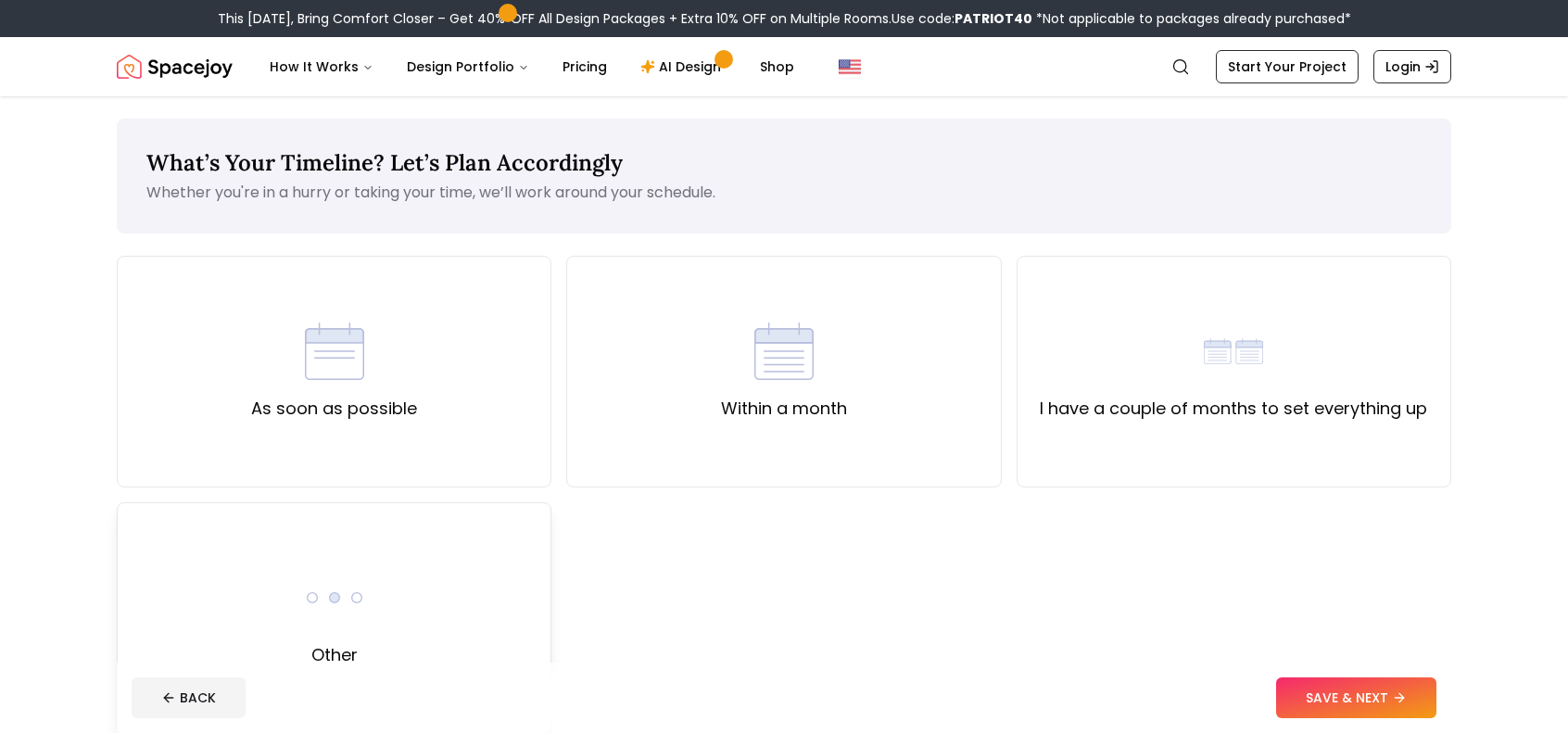
click at [422, 630] on div "Other" at bounding box center [333, 618] width 434 height 232
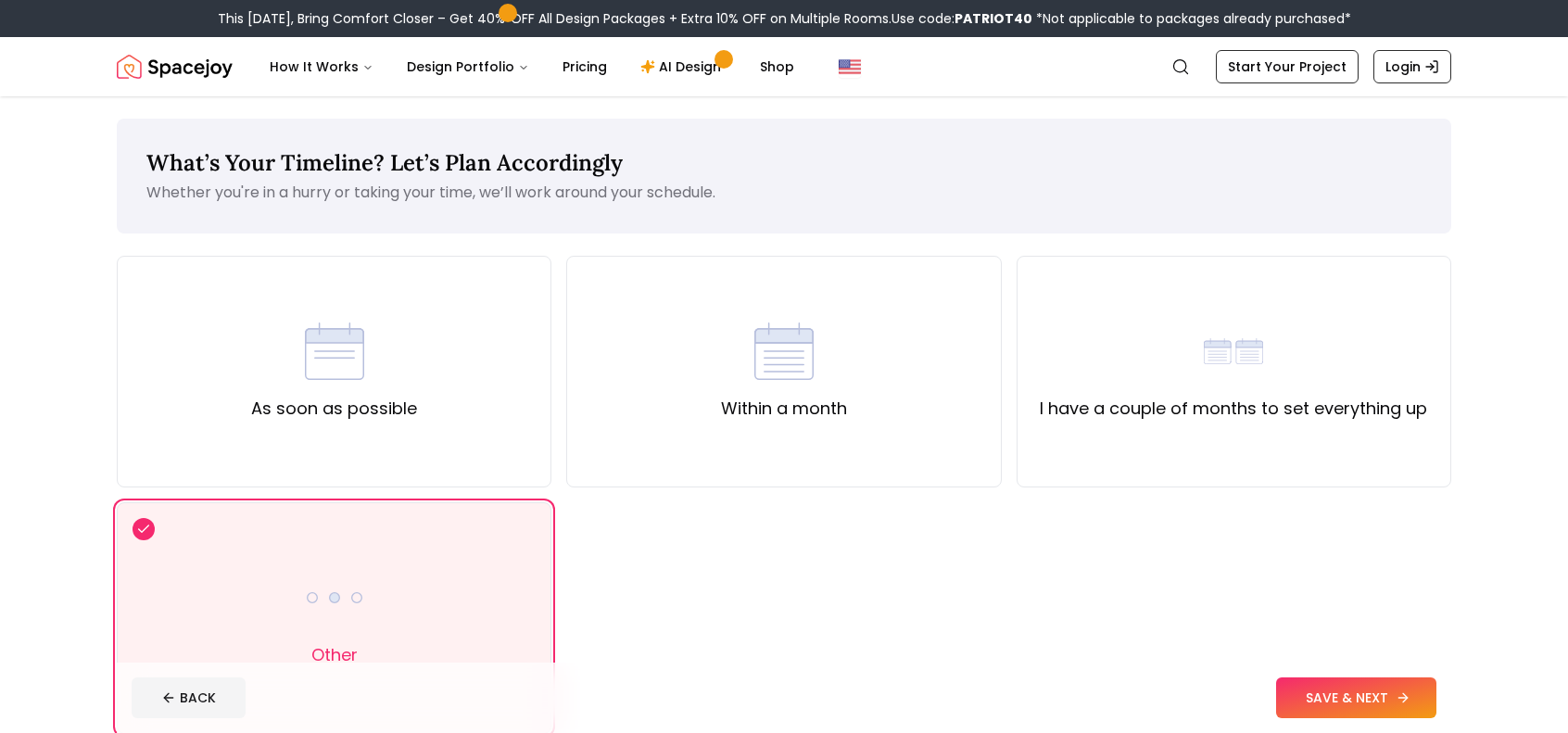
click at [1288, 704] on button "SAVE & NEXT" at bounding box center [1356, 697] width 160 height 40
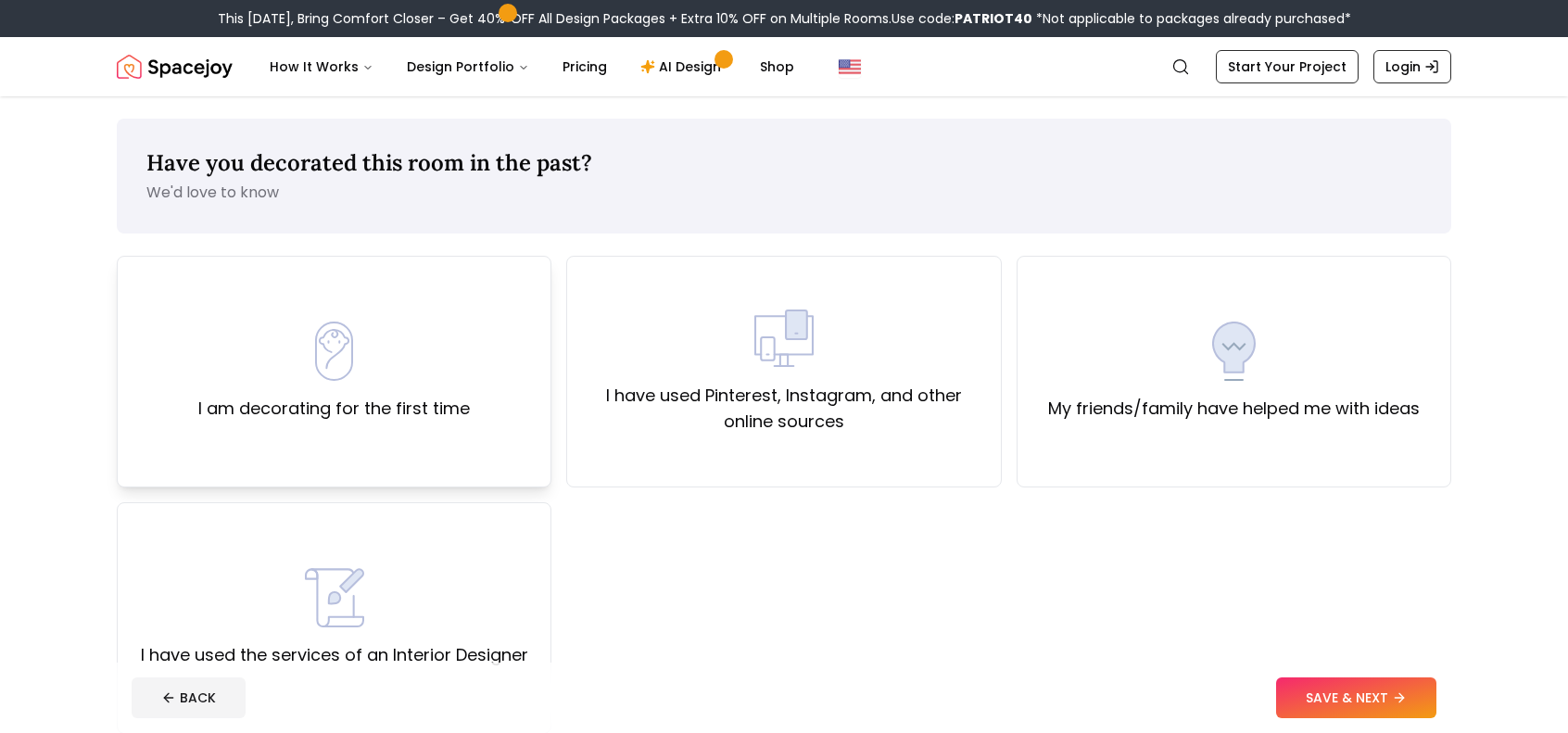
click at [460, 370] on div "I am decorating for the first time" at bounding box center [333, 372] width 271 height 100
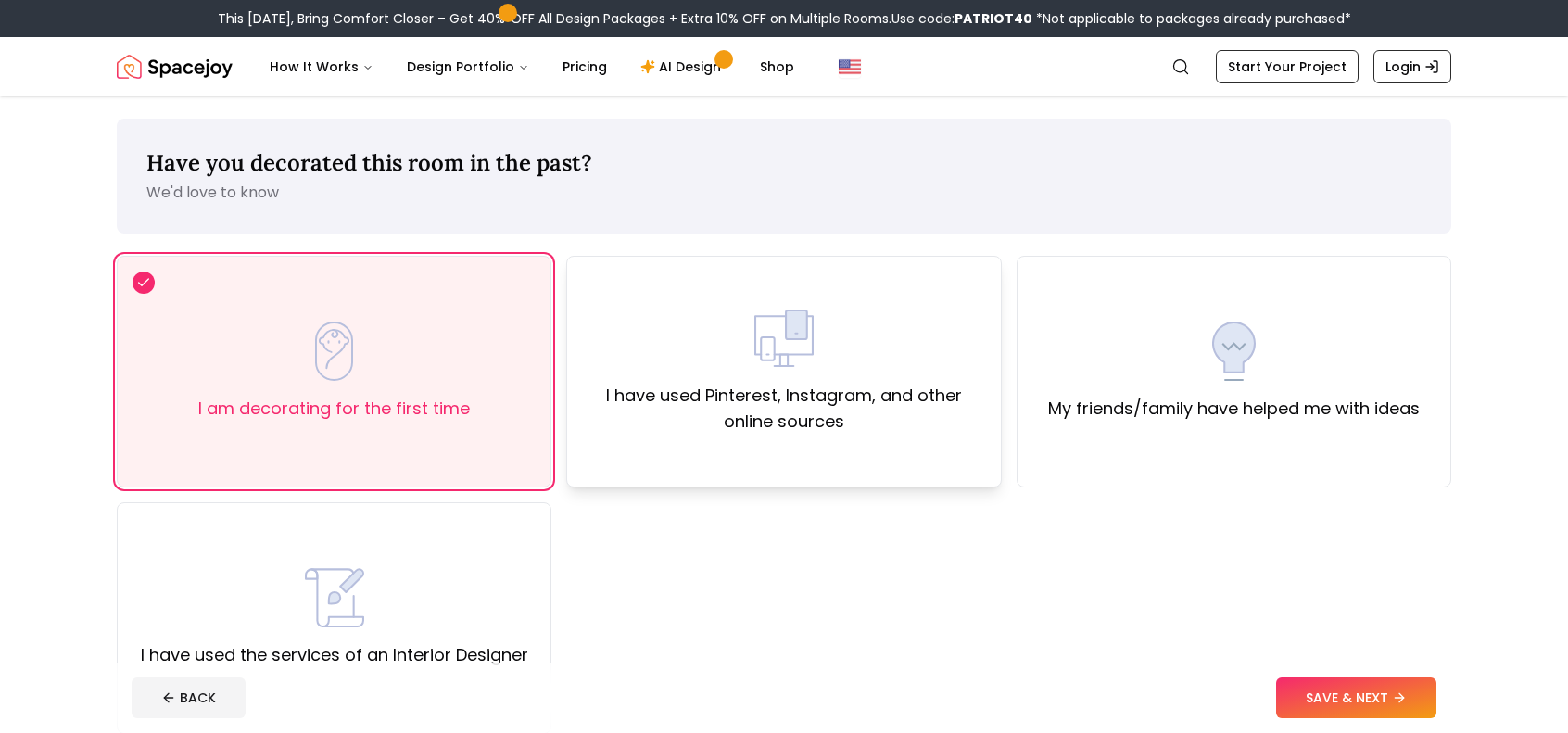
click at [814, 421] on label "I have used Pinterest, Instagram, and other online sources" at bounding box center [784, 408] width 403 height 52
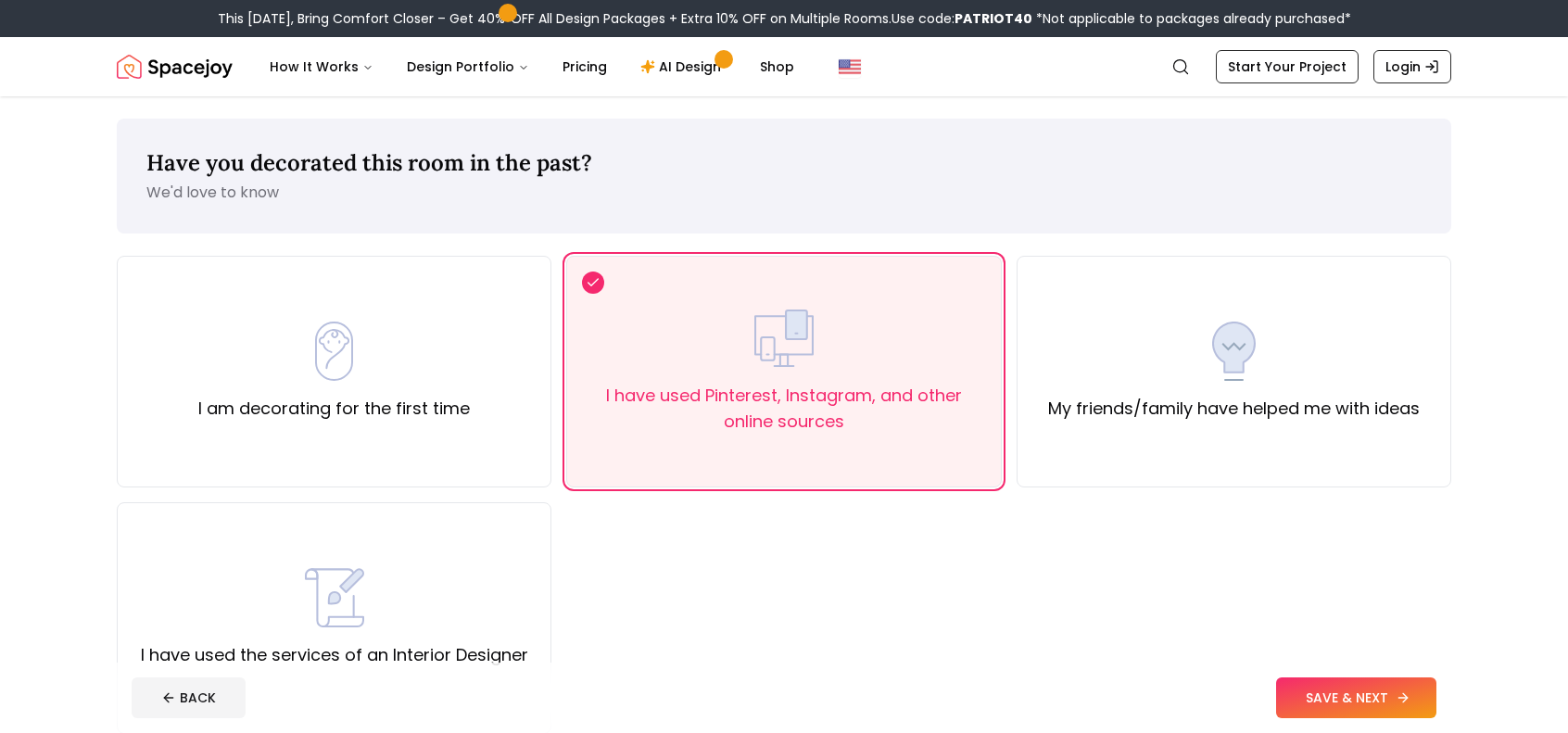
click at [1340, 698] on button "SAVE & NEXT" at bounding box center [1356, 697] width 160 height 40
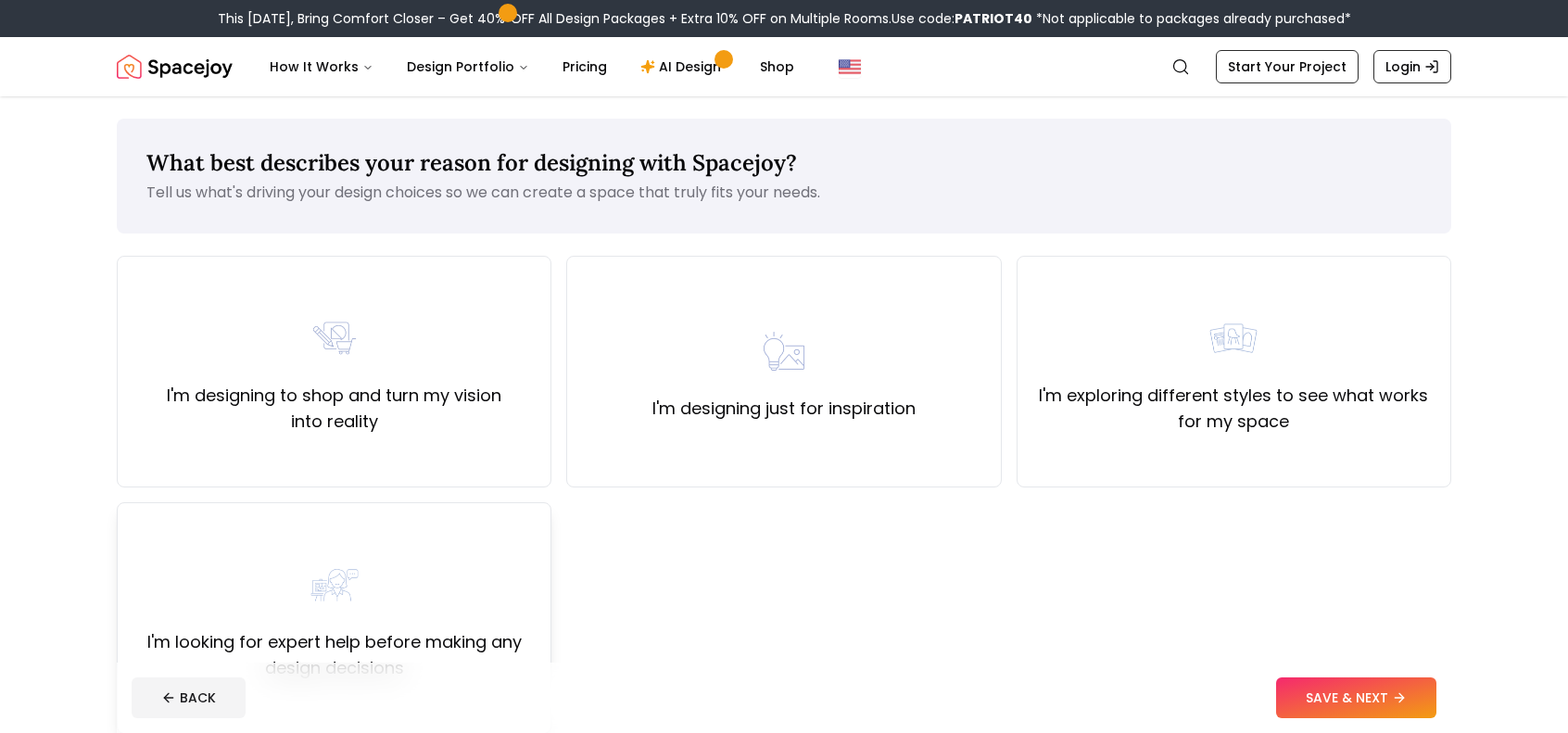
click at [428, 547] on div "I'm looking for expert help before making any design decisions" at bounding box center [333, 618] width 434 height 232
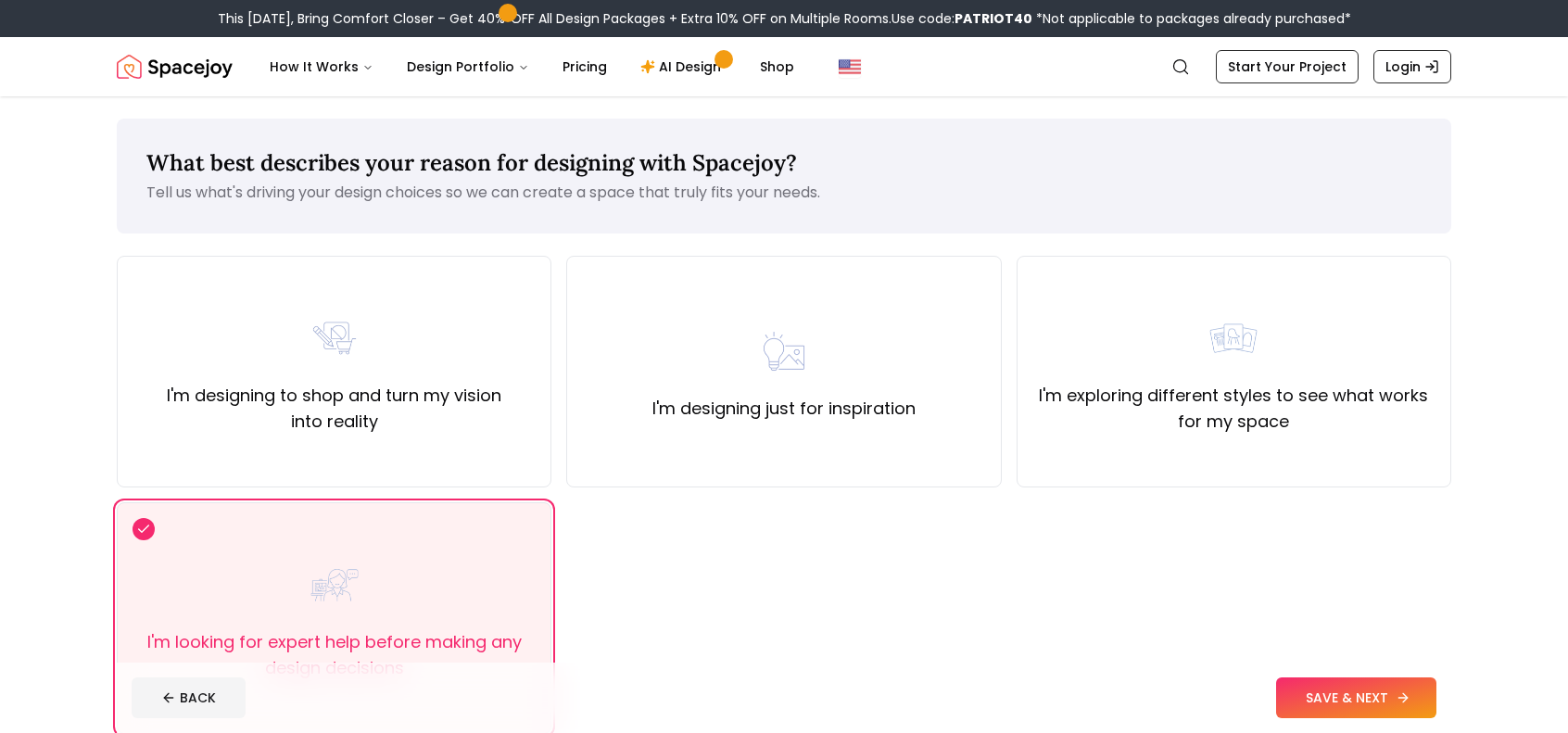
click at [1289, 693] on button "SAVE & NEXT" at bounding box center [1356, 697] width 160 height 40
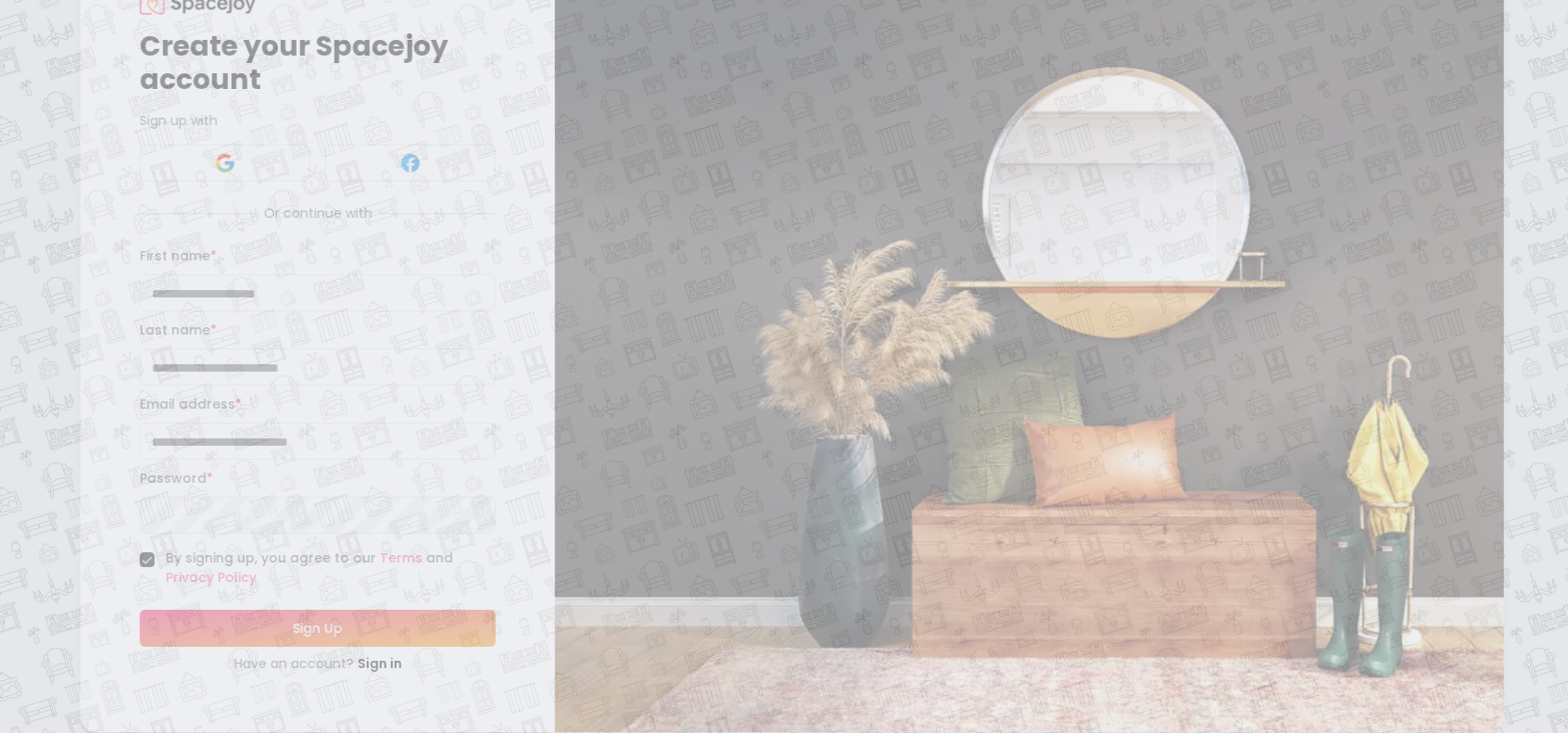
scroll to position [93, 0]
